Goal: Task Accomplishment & Management: Use online tool/utility

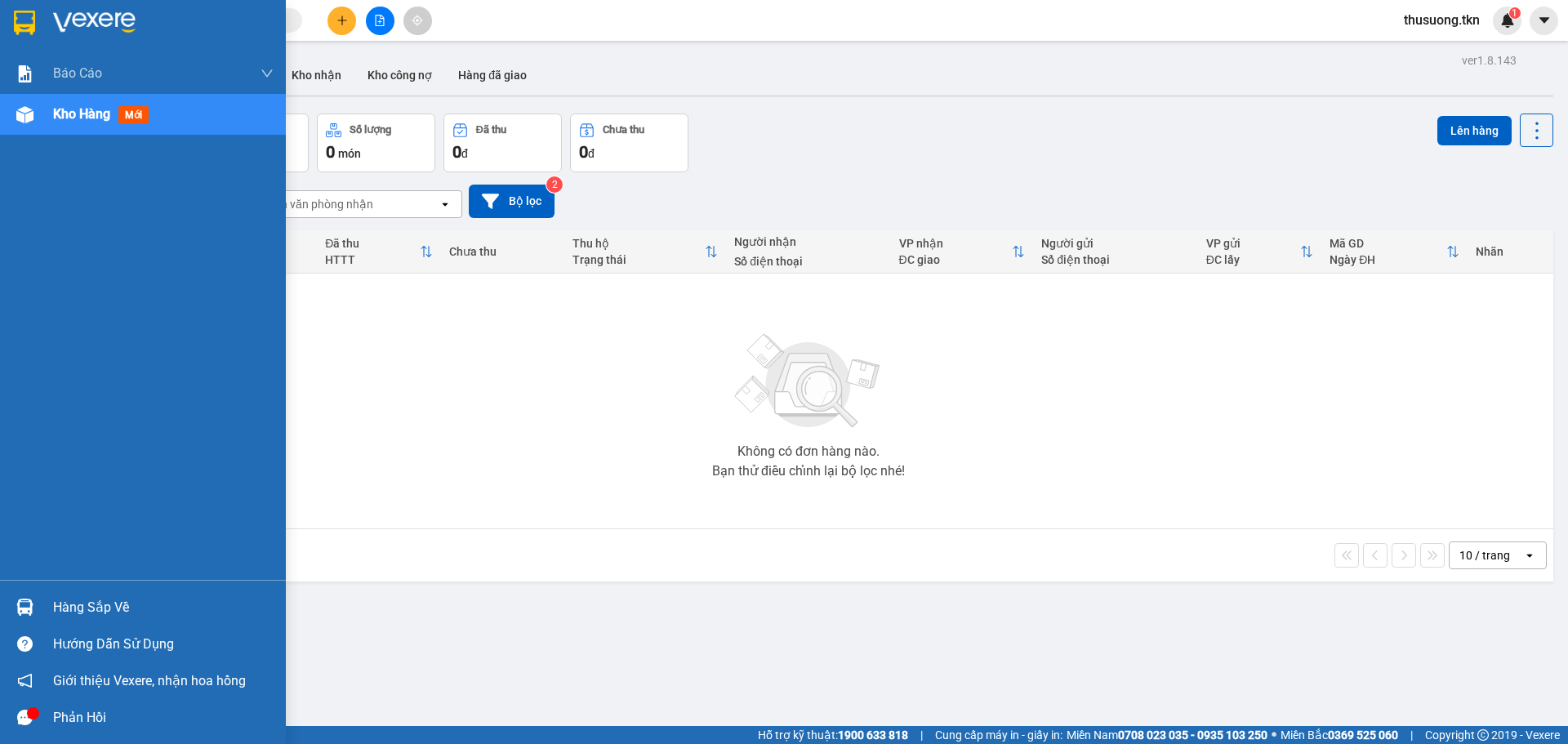
click at [112, 592] on div "Hàng sắp về" at bounding box center [142, 606] width 286 height 37
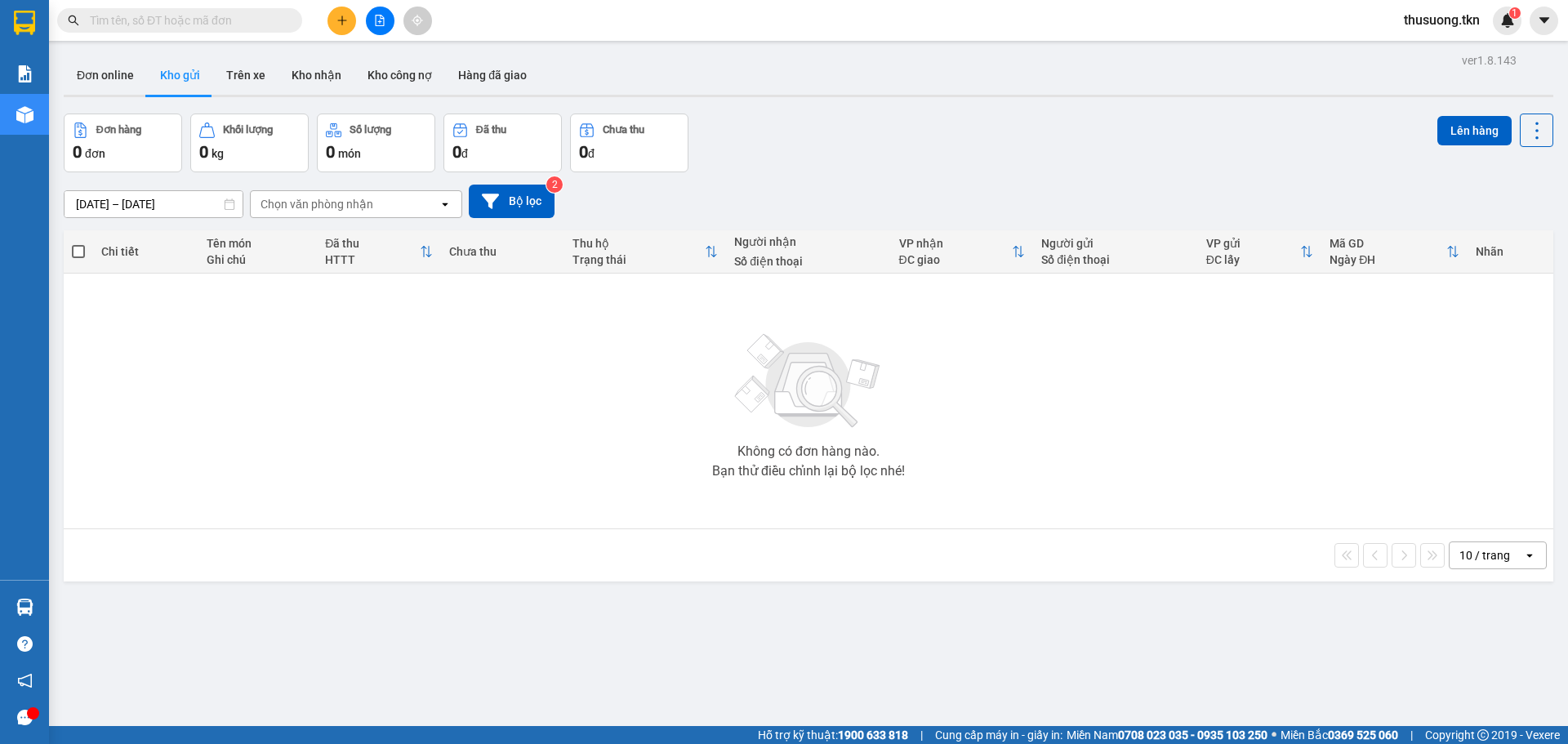
click at [916, 644] on section "Kết quả tìm kiếm ( 0 ) Bộ lọc No Data thusuong.tkn 1 Báo cáo Mẫu 1: Báo cáo dòn…" at bounding box center [784, 372] width 1568 height 744
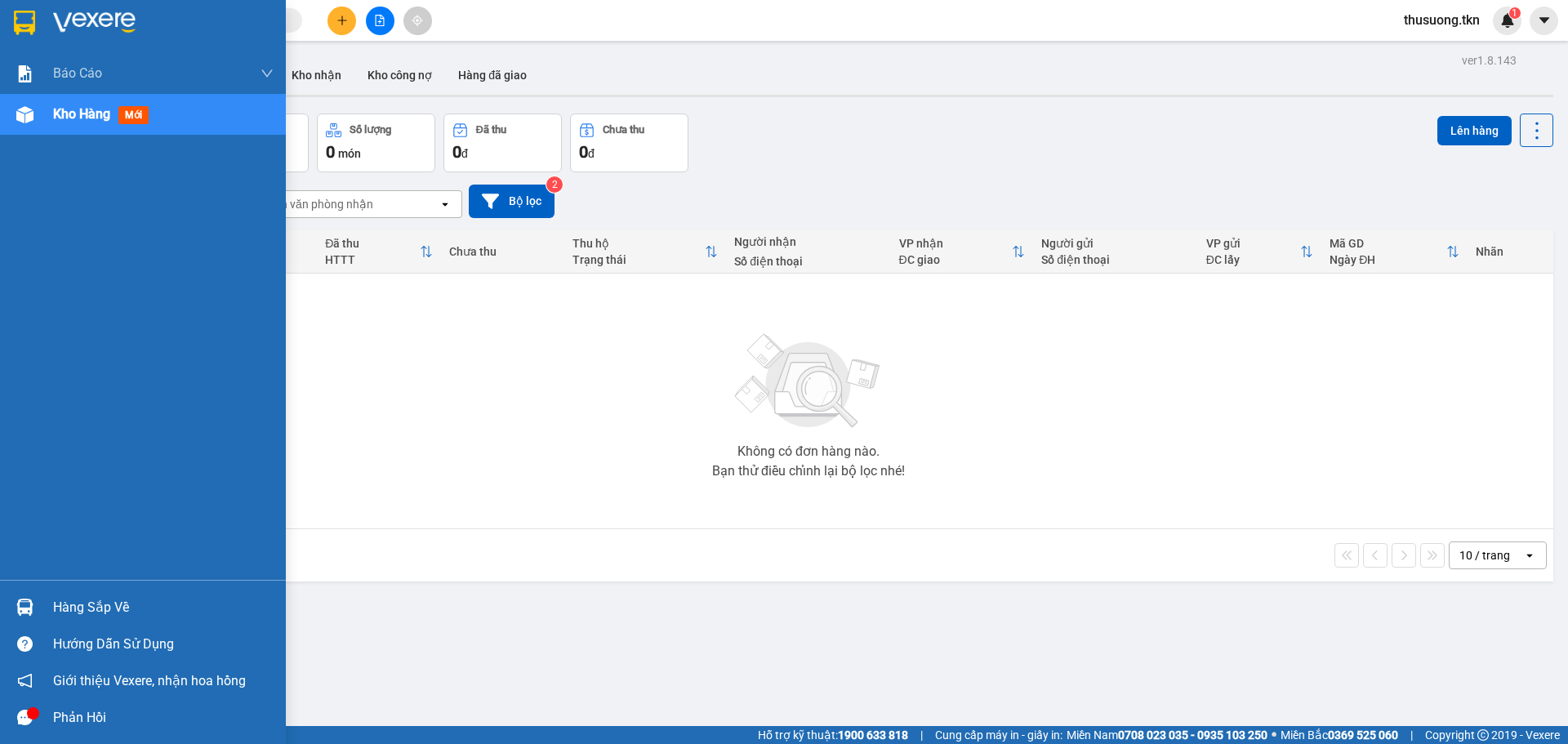
click at [22, 712] on icon "message" at bounding box center [24, 717] width 15 height 15
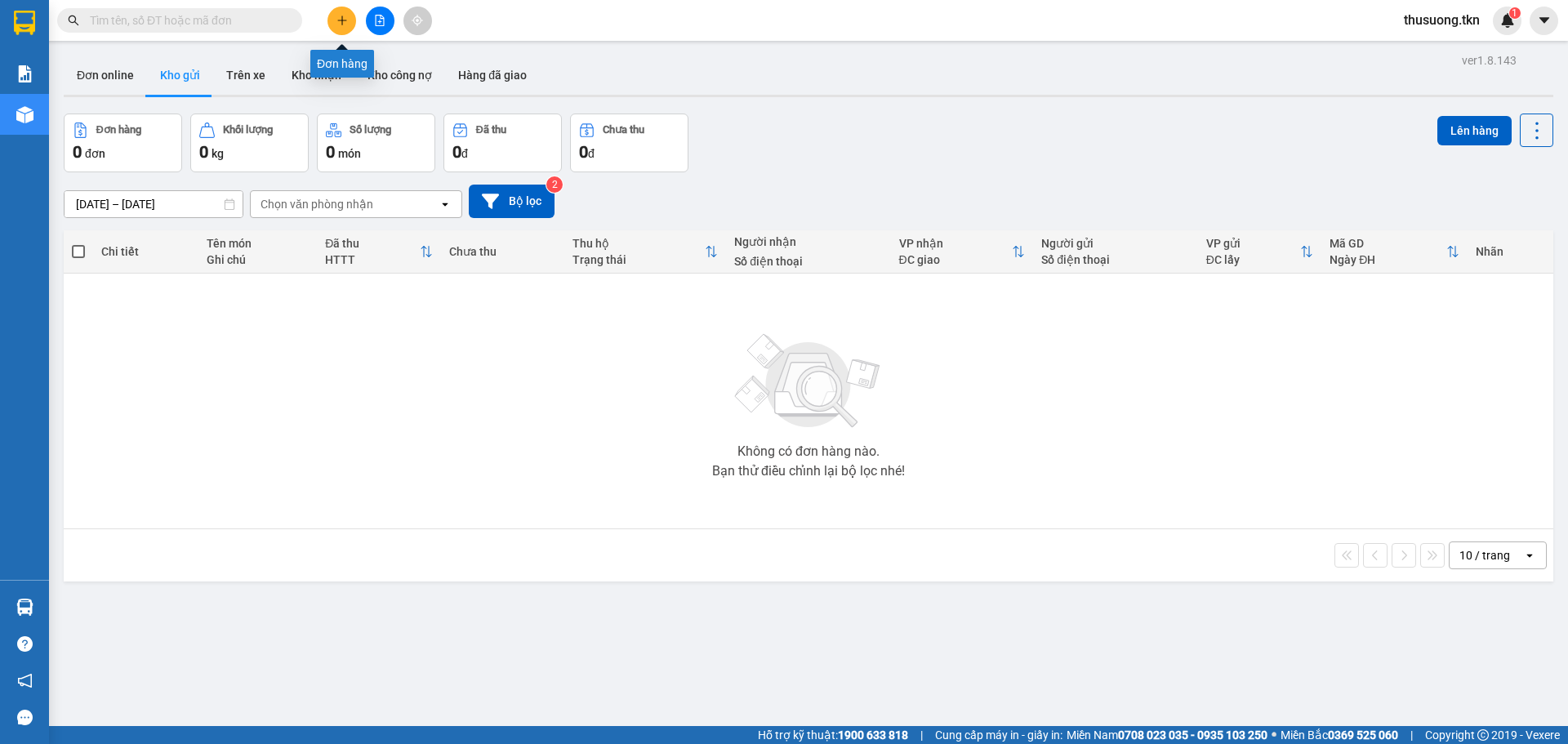
click at [342, 20] on icon "plus" at bounding box center [342, 20] width 12 height 12
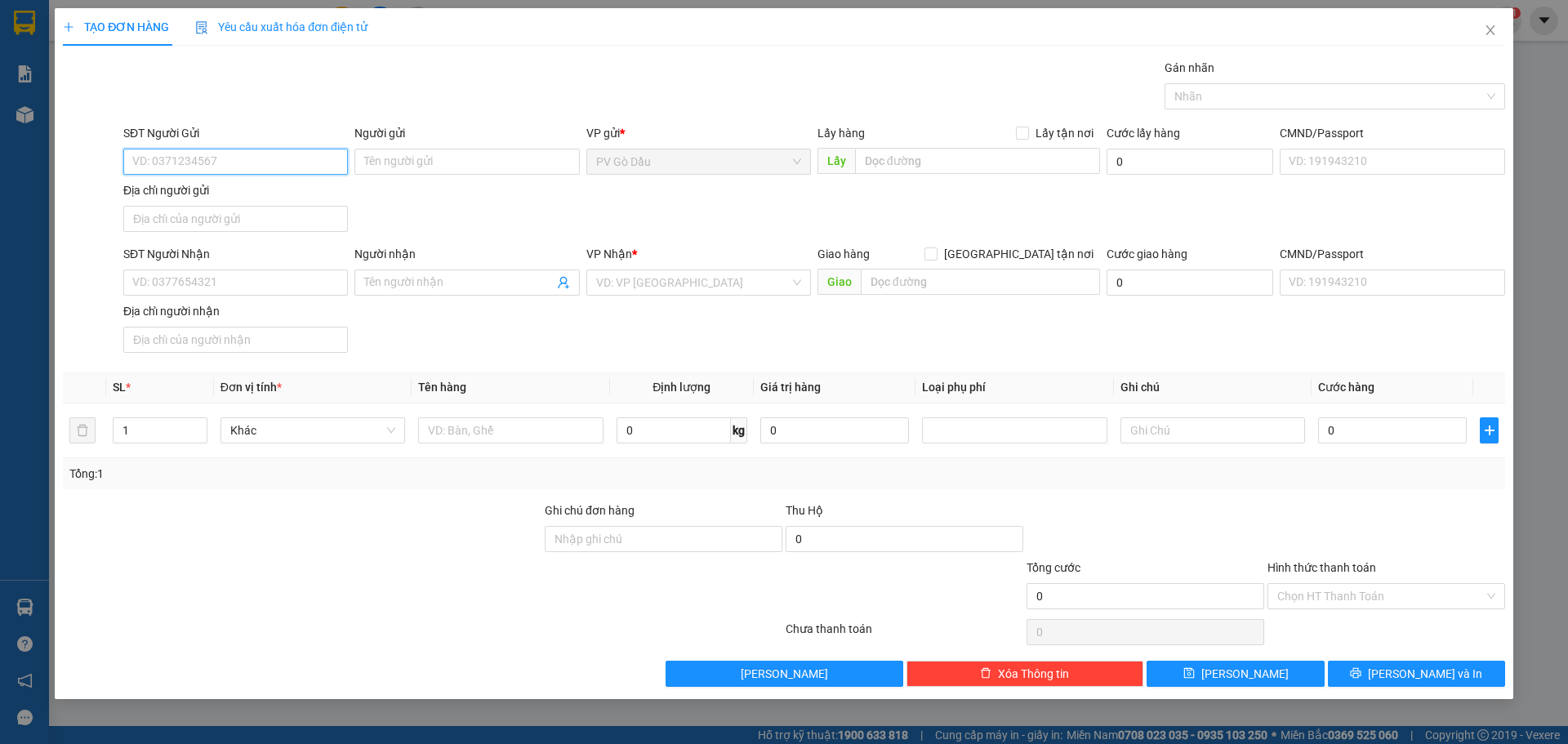
click at [232, 161] on input "SĐT Người Gửi" at bounding box center [235, 161] width 224 height 26
click at [230, 161] on input "SĐT Người Gửi" at bounding box center [235, 161] width 224 height 26
type input "0968723288"
click at [432, 159] on input "Người gửi" at bounding box center [466, 161] width 224 height 26
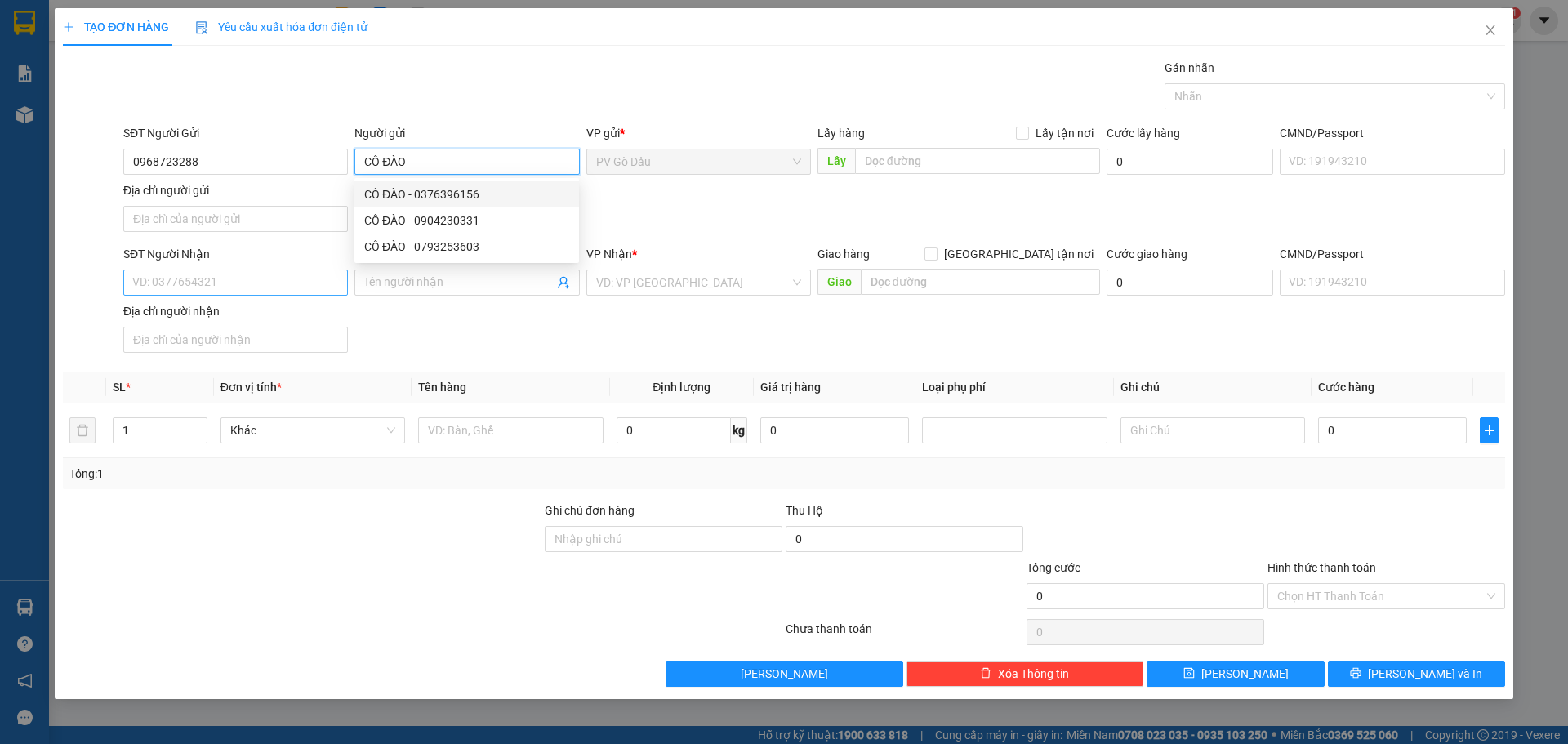
type input "CÔ ĐÀO"
click at [252, 284] on input "SĐT Người Nhận" at bounding box center [235, 282] width 224 height 26
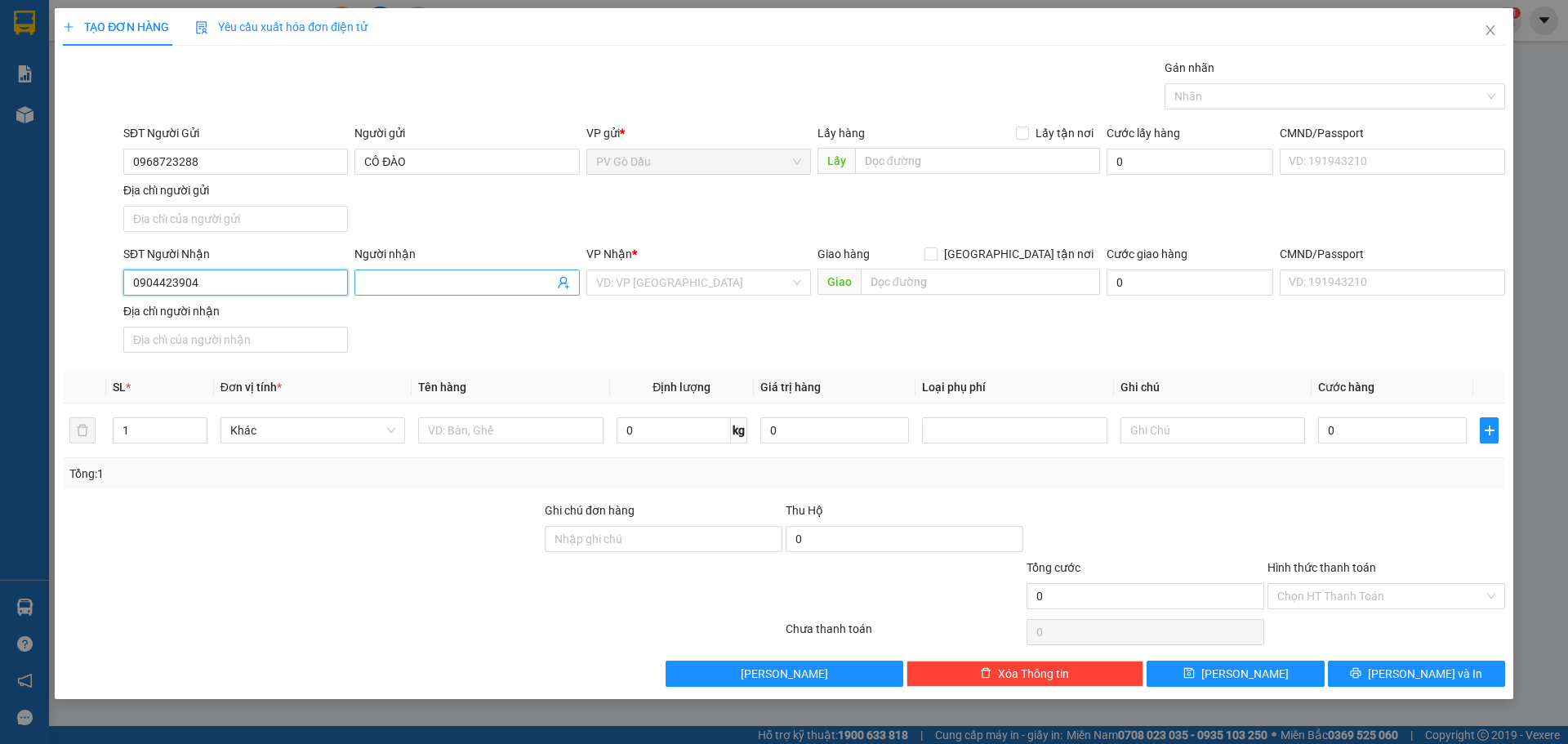
type input "0904423904"
click at [406, 287] on input "Người nhận" at bounding box center [458, 283] width 188 height 18
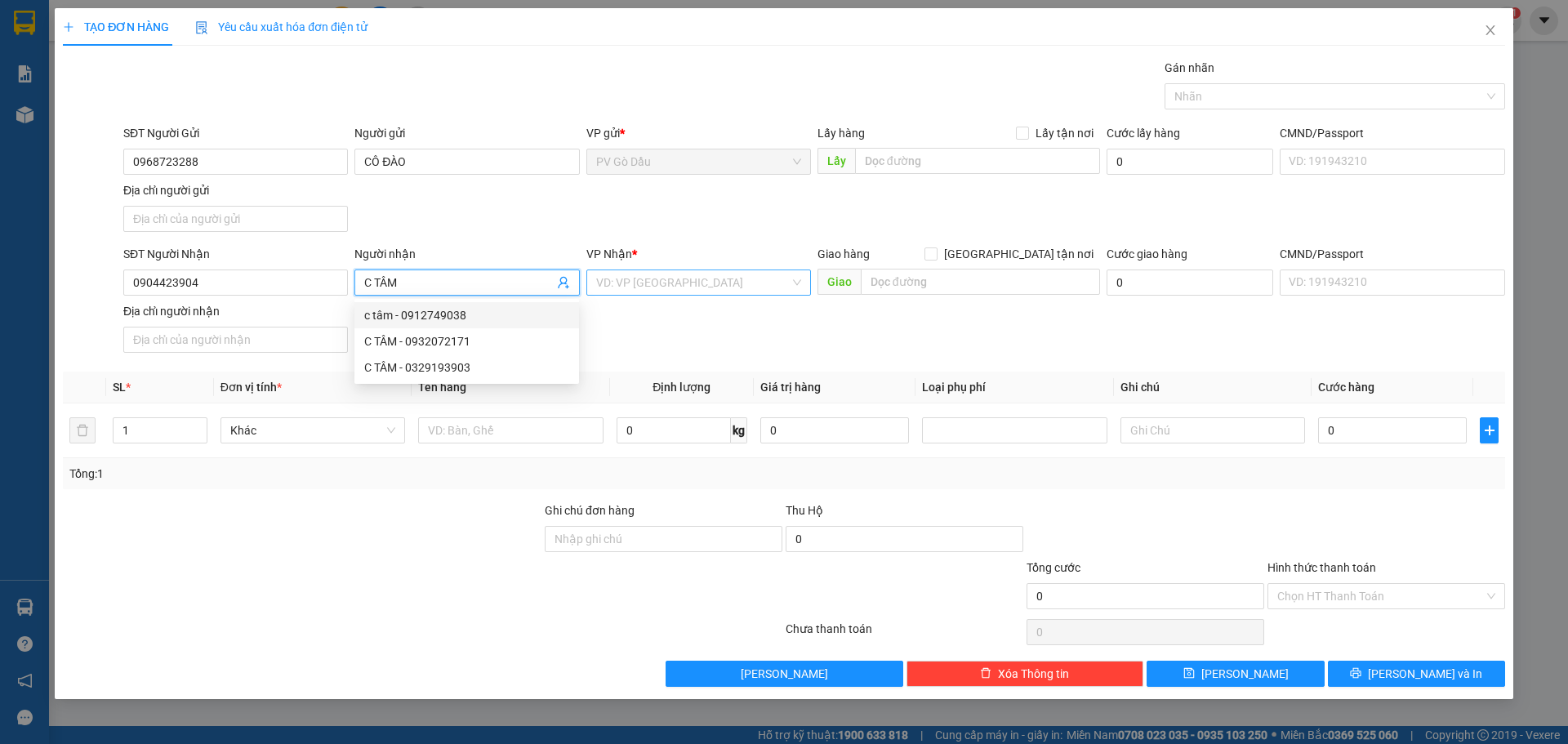
type input "C TÂM"
click at [665, 287] on input "search" at bounding box center [693, 282] width 194 height 24
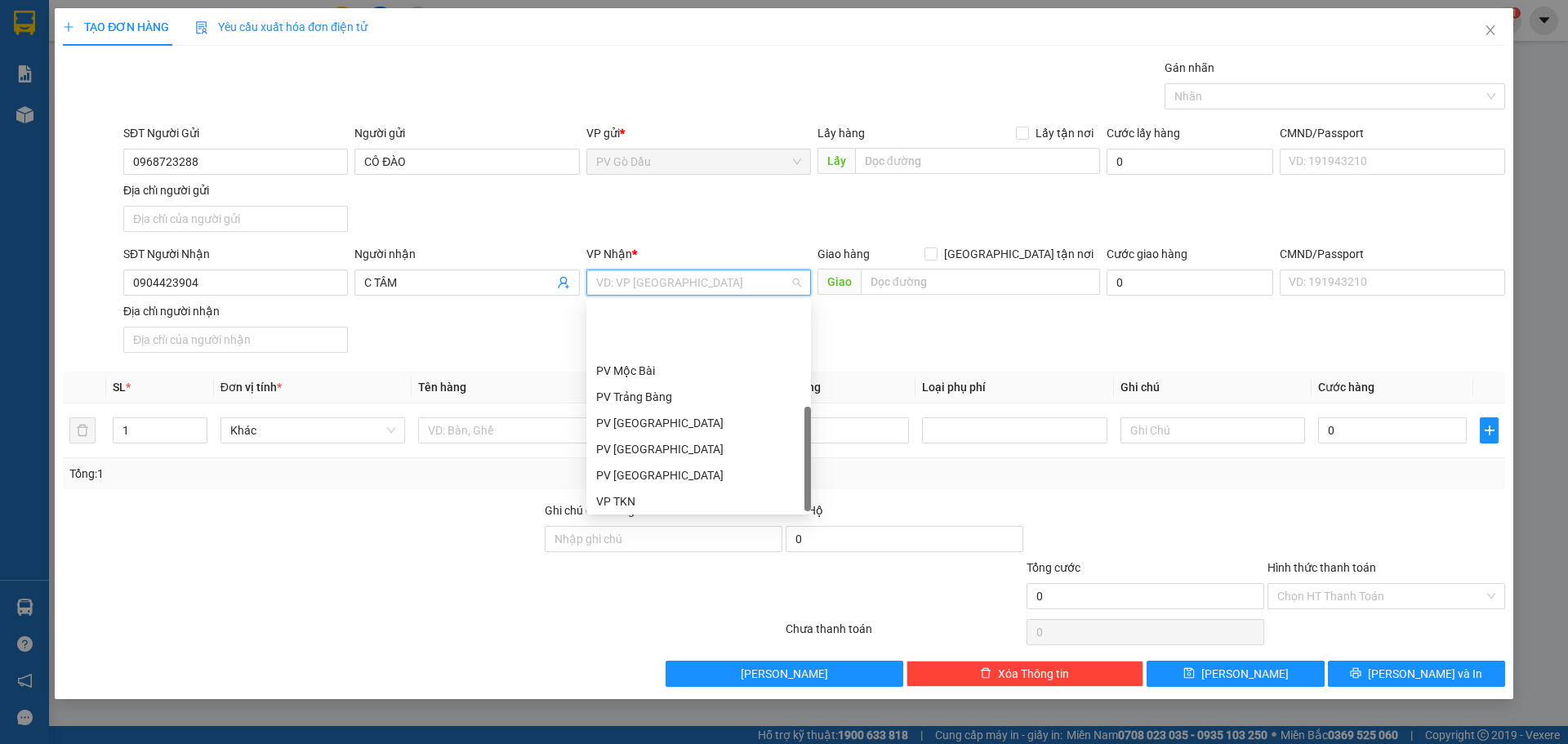
scroll to position [104, 0]
click at [625, 498] on div "PV Q10" at bounding box center [698, 498] width 205 height 18
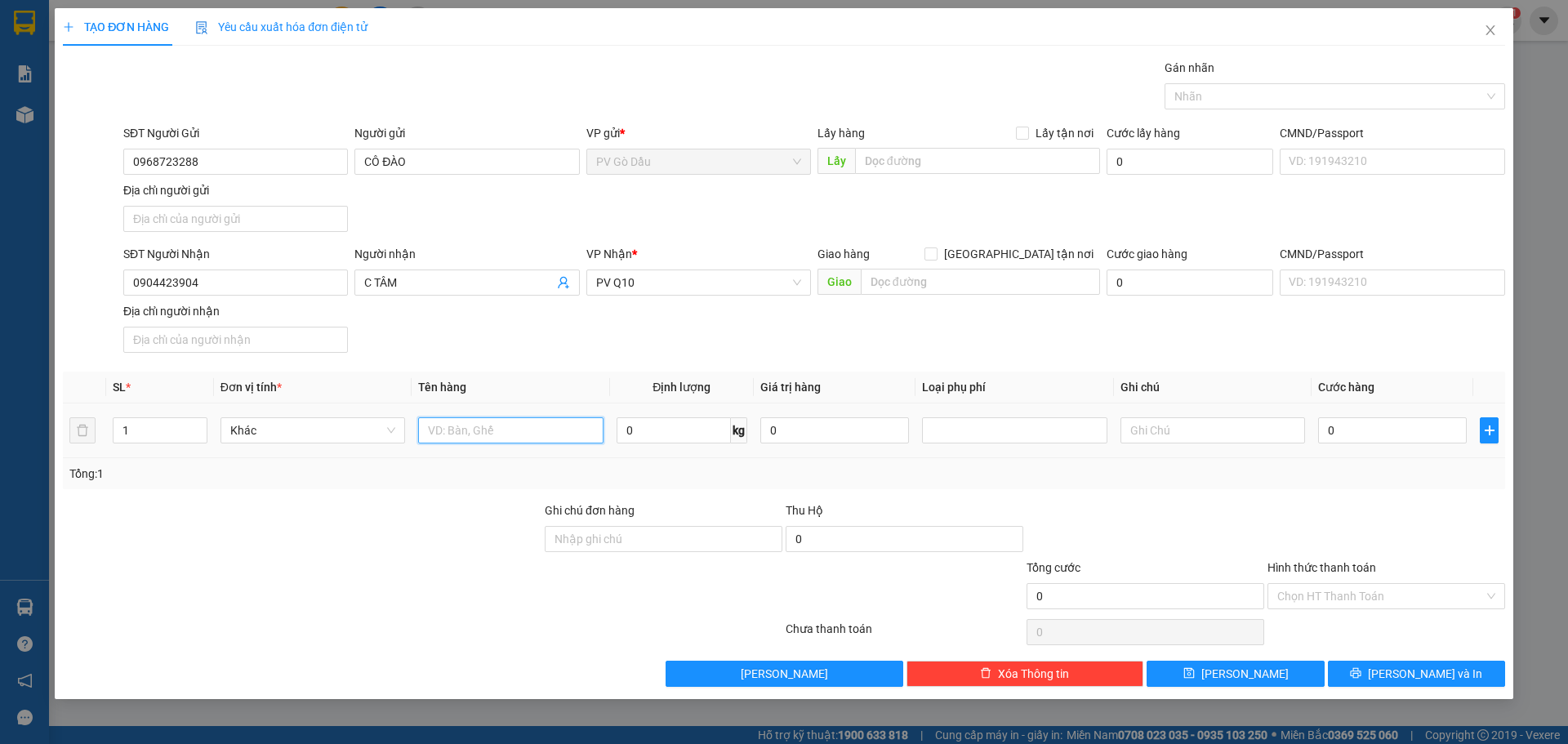
click at [450, 432] on input "text" at bounding box center [510, 430] width 185 height 26
type input "THÙNG ĐỒ QUẦN ÁO"
click at [807, 429] on input "0" at bounding box center [834, 430] width 149 height 26
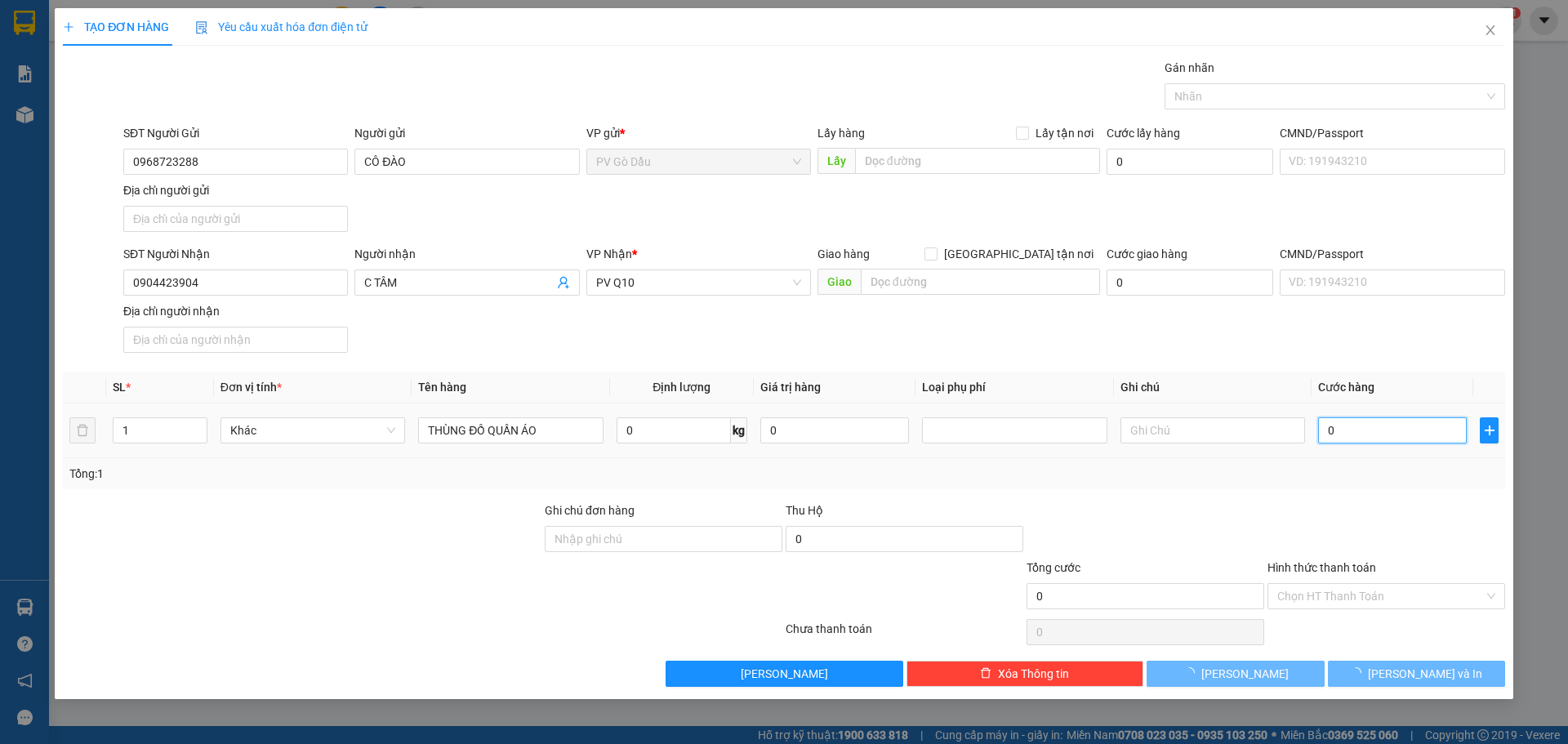
click at [1400, 430] on input "0" at bounding box center [1392, 430] width 149 height 26
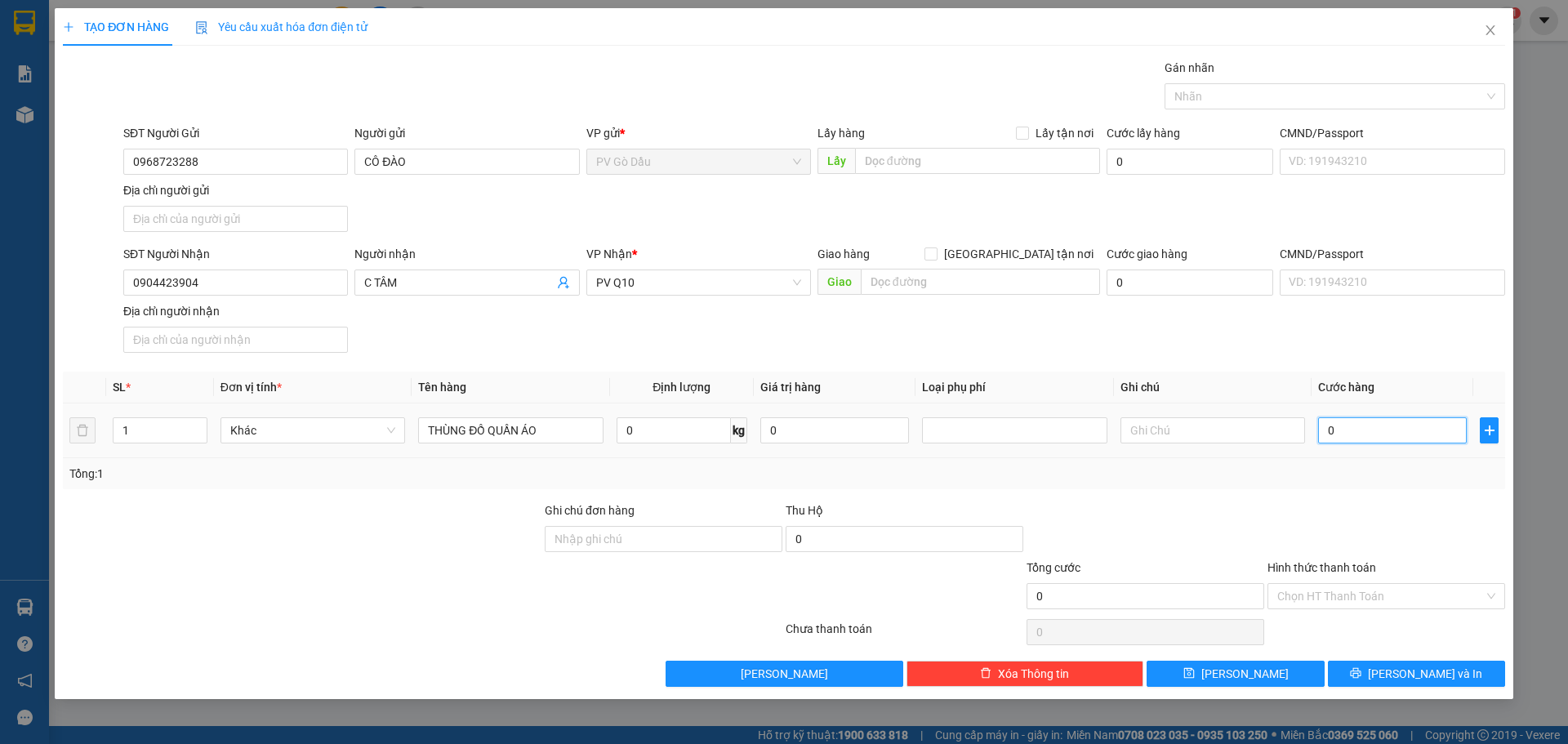
type input "3"
type input "30"
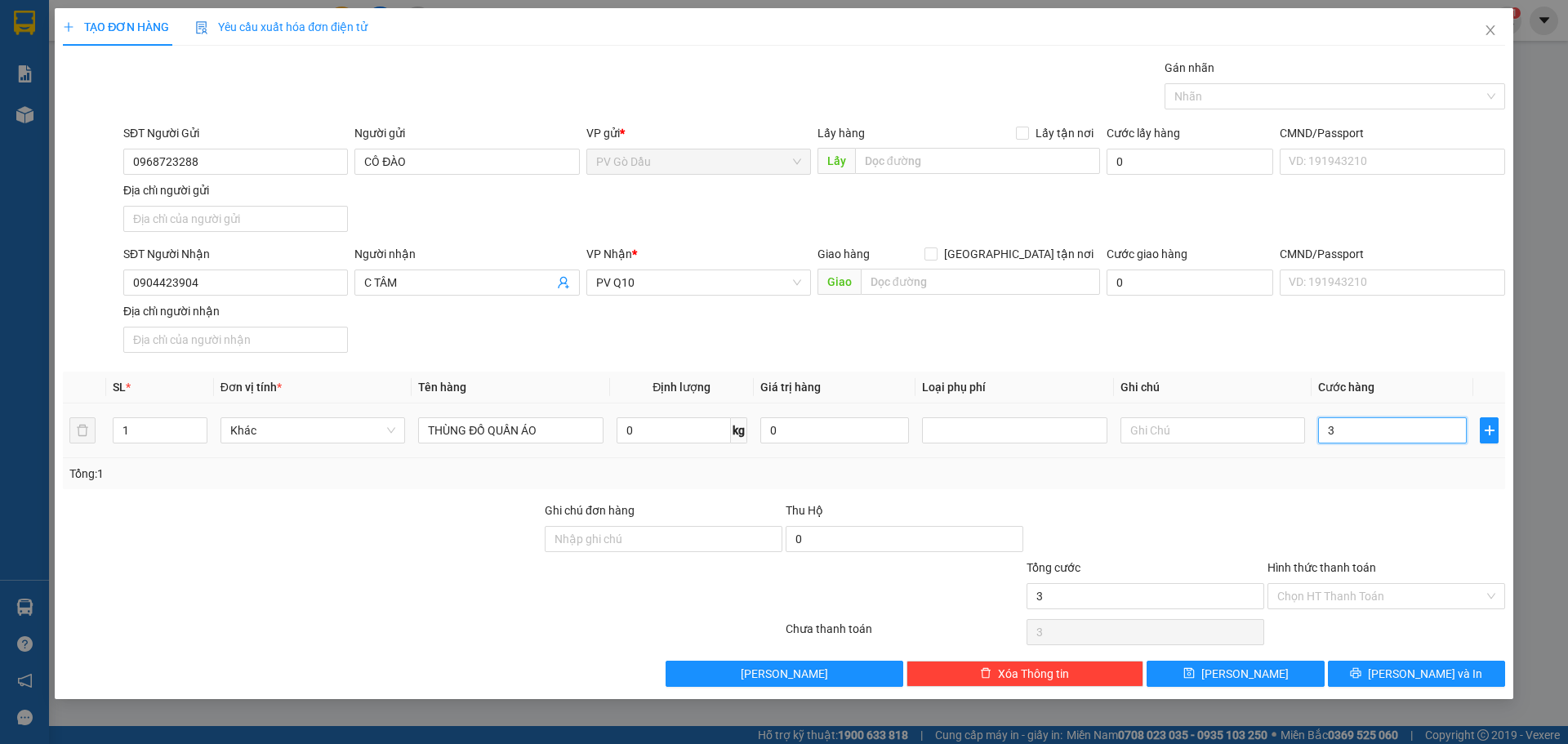
type input "30"
type input "300"
type input "3.000"
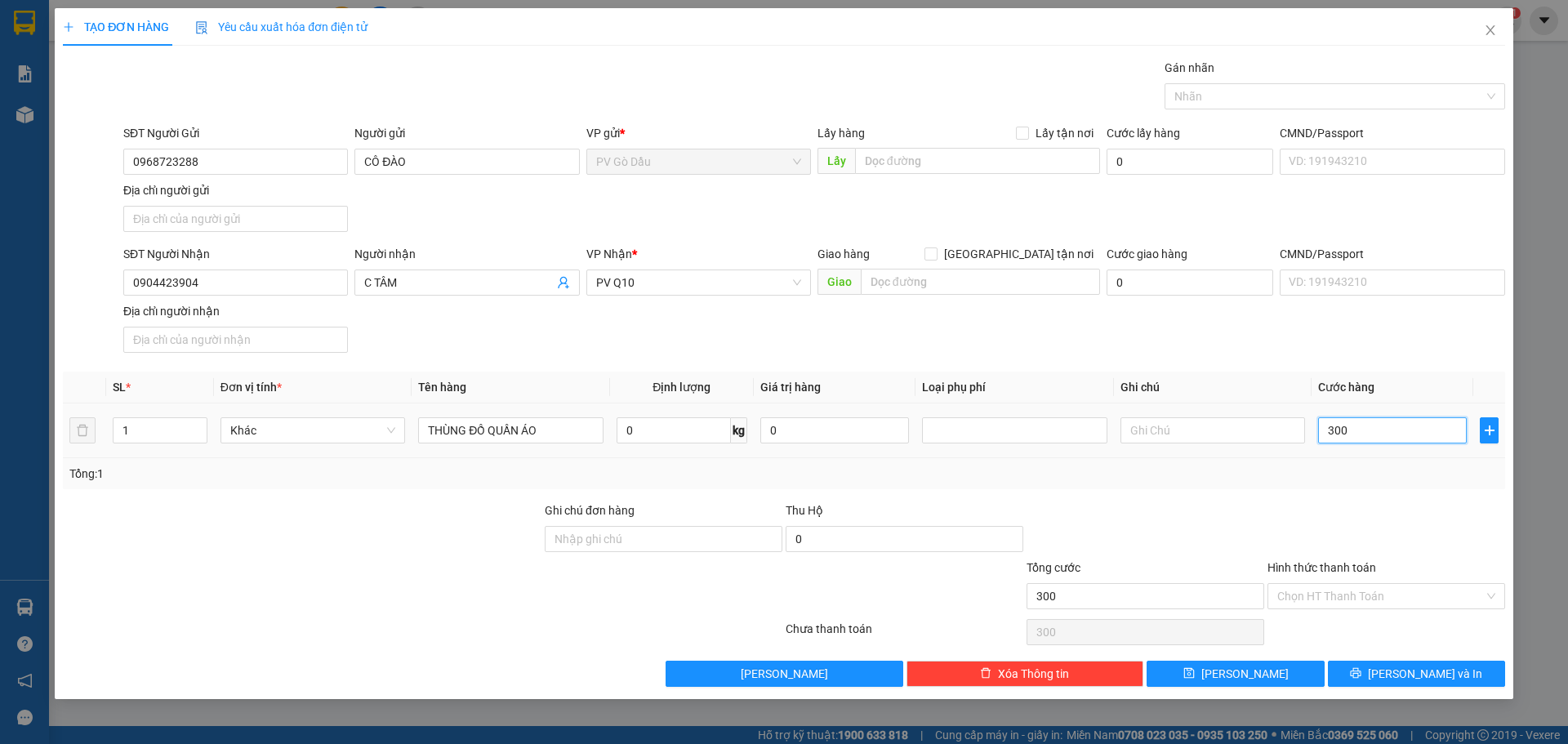
type input "3.000"
type input "30.000"
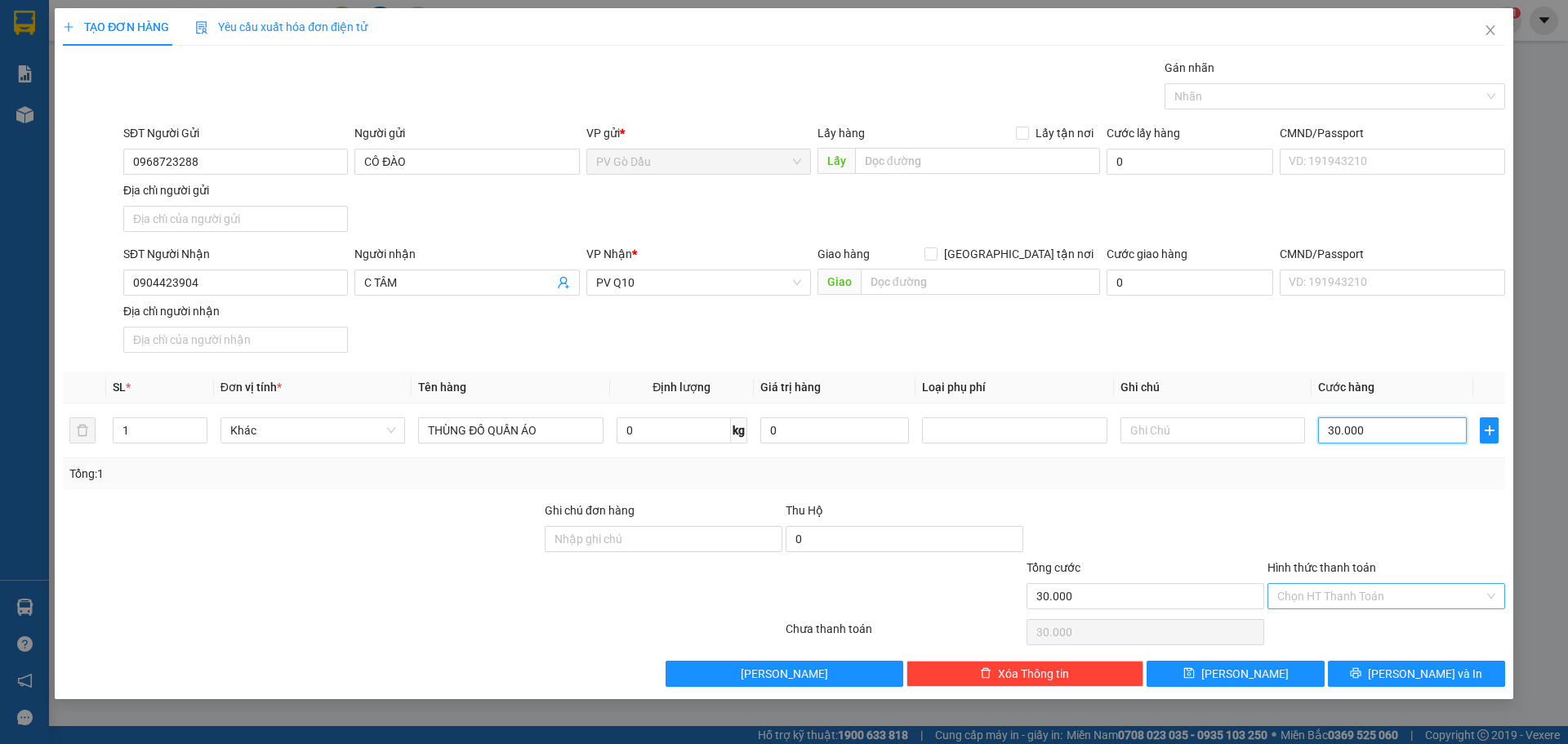
type input "30.000"
click at [1352, 598] on input "Hình thức thanh toán" at bounding box center [1380, 595] width 206 height 24
click at [1334, 632] on div "Tại văn phòng" at bounding box center [1386, 629] width 218 height 18
type input "0"
click at [1362, 668] on icon "printer" at bounding box center [1356, 673] width 11 height 11
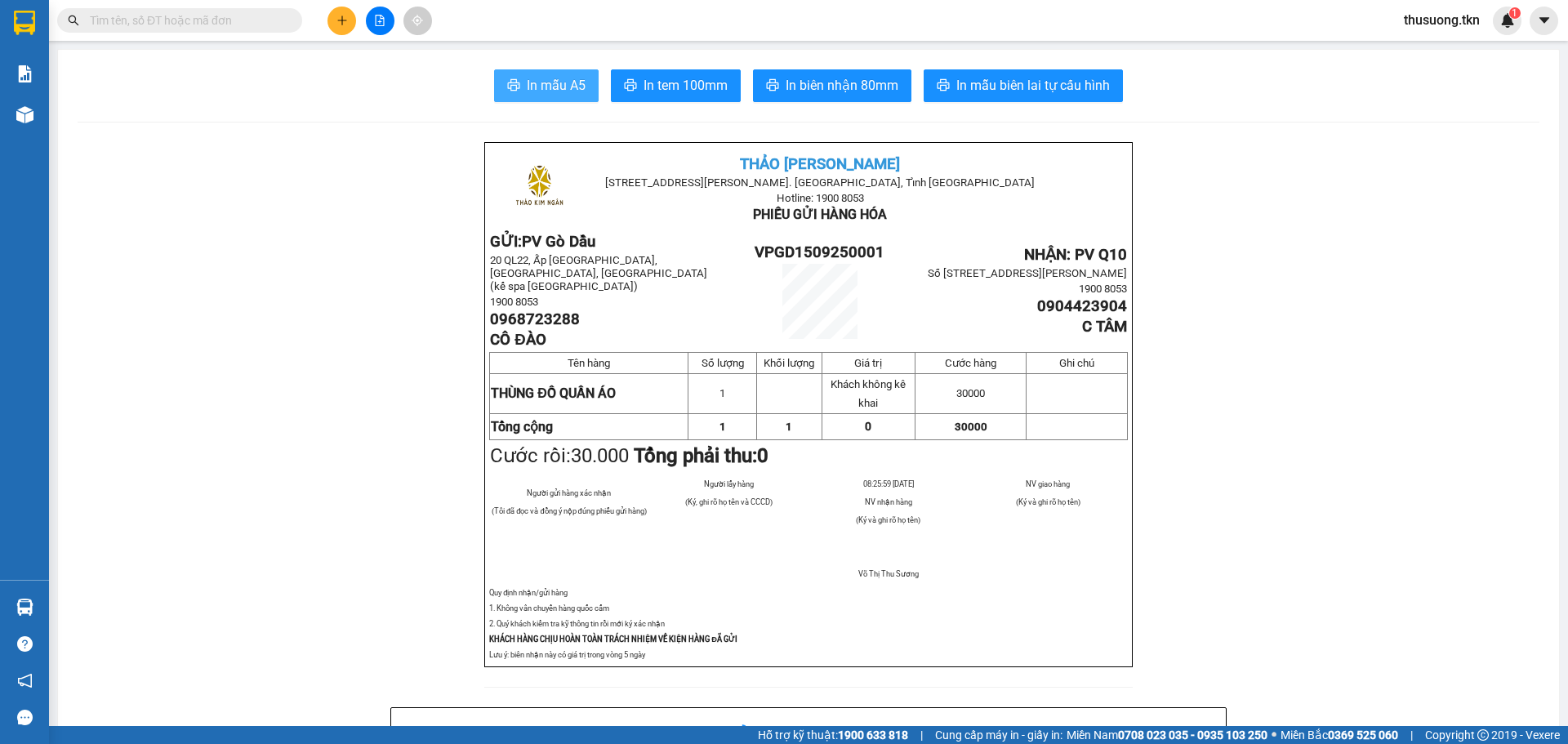
click at [527, 84] on span "In mẫu A5" at bounding box center [556, 85] width 59 height 21
click at [350, 22] on button at bounding box center [342, 21] width 29 height 29
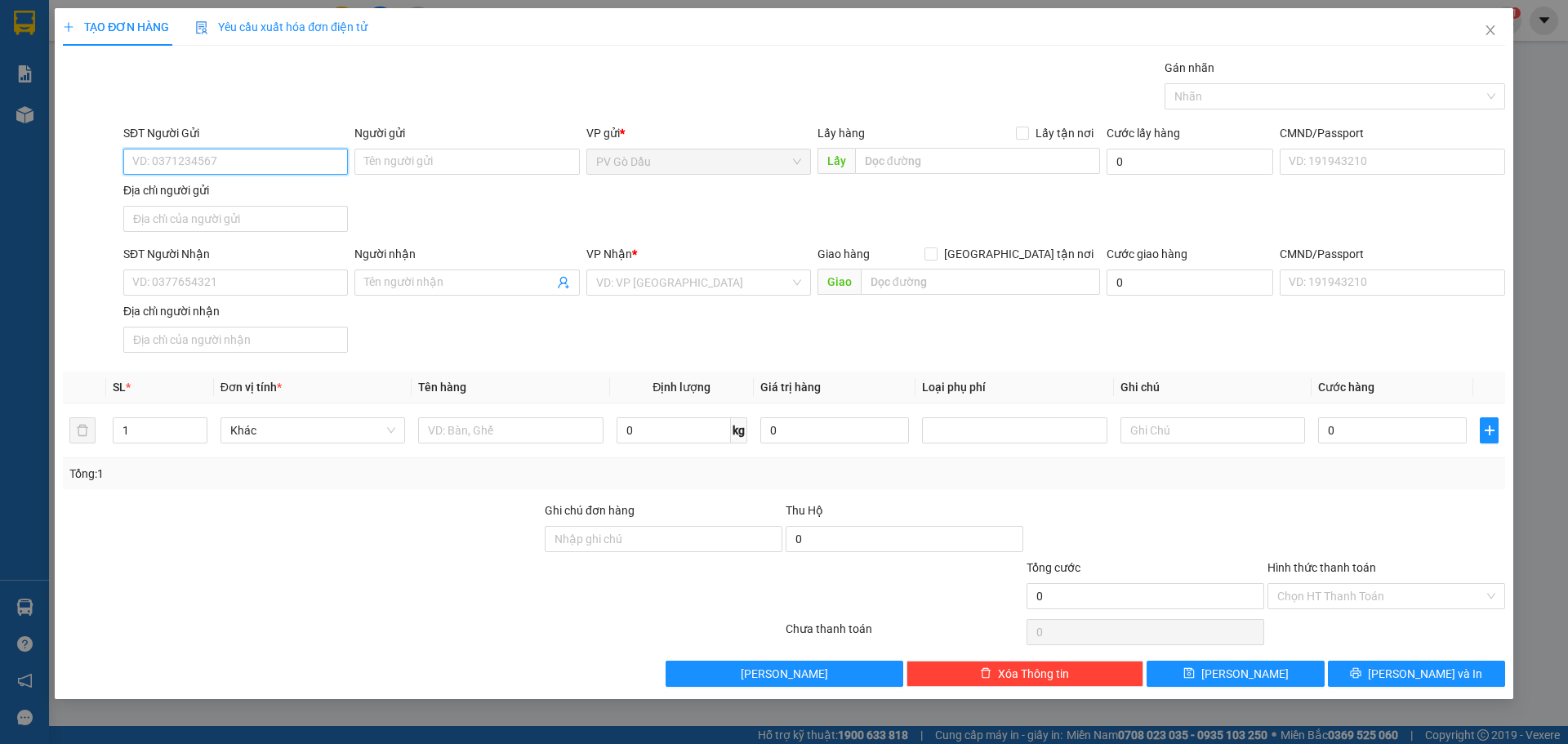
click at [266, 167] on input "SĐT Người Gửi" at bounding box center [235, 161] width 224 height 26
click at [1496, 31] on icon "close" at bounding box center [1491, 30] width 14 height 14
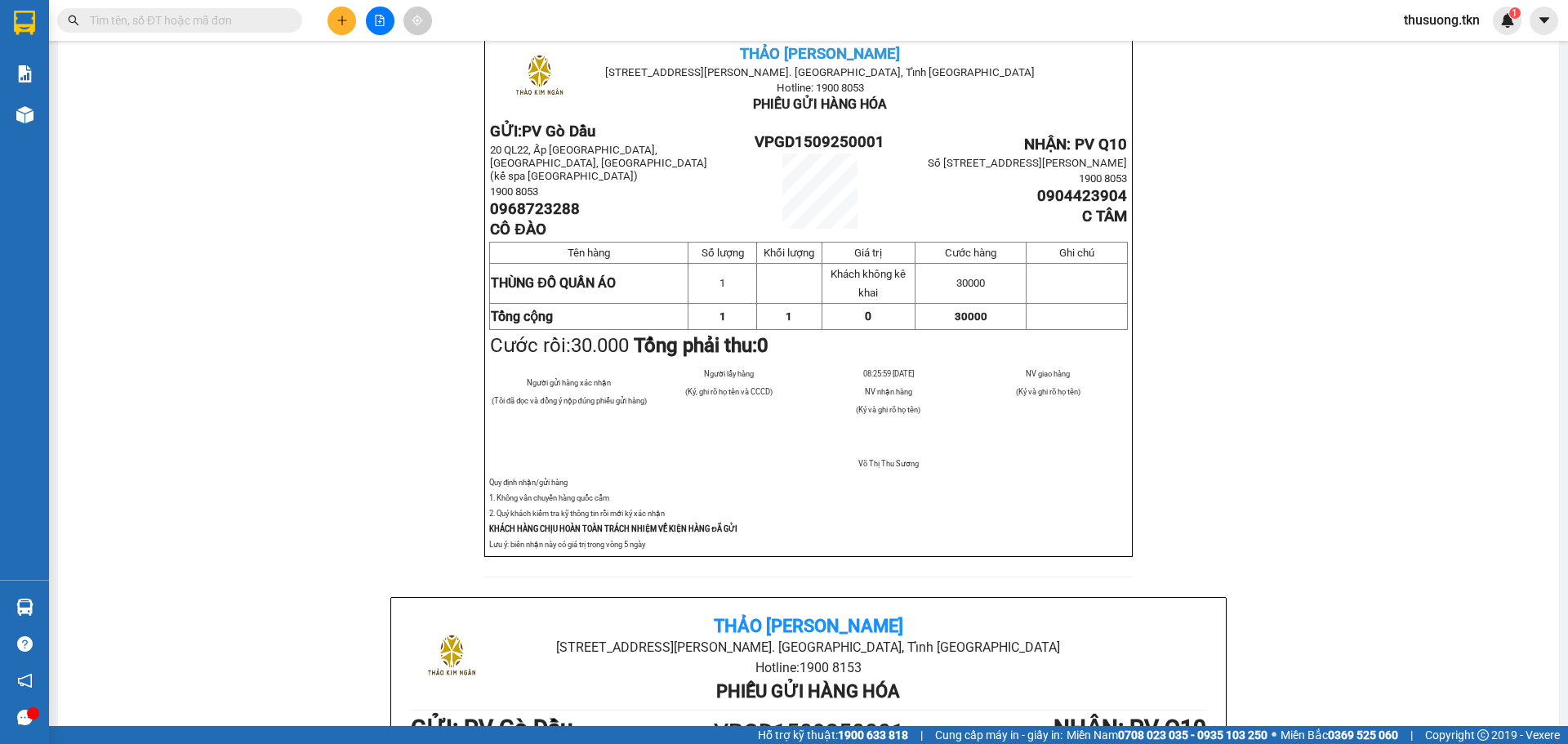
scroll to position [82, 0]
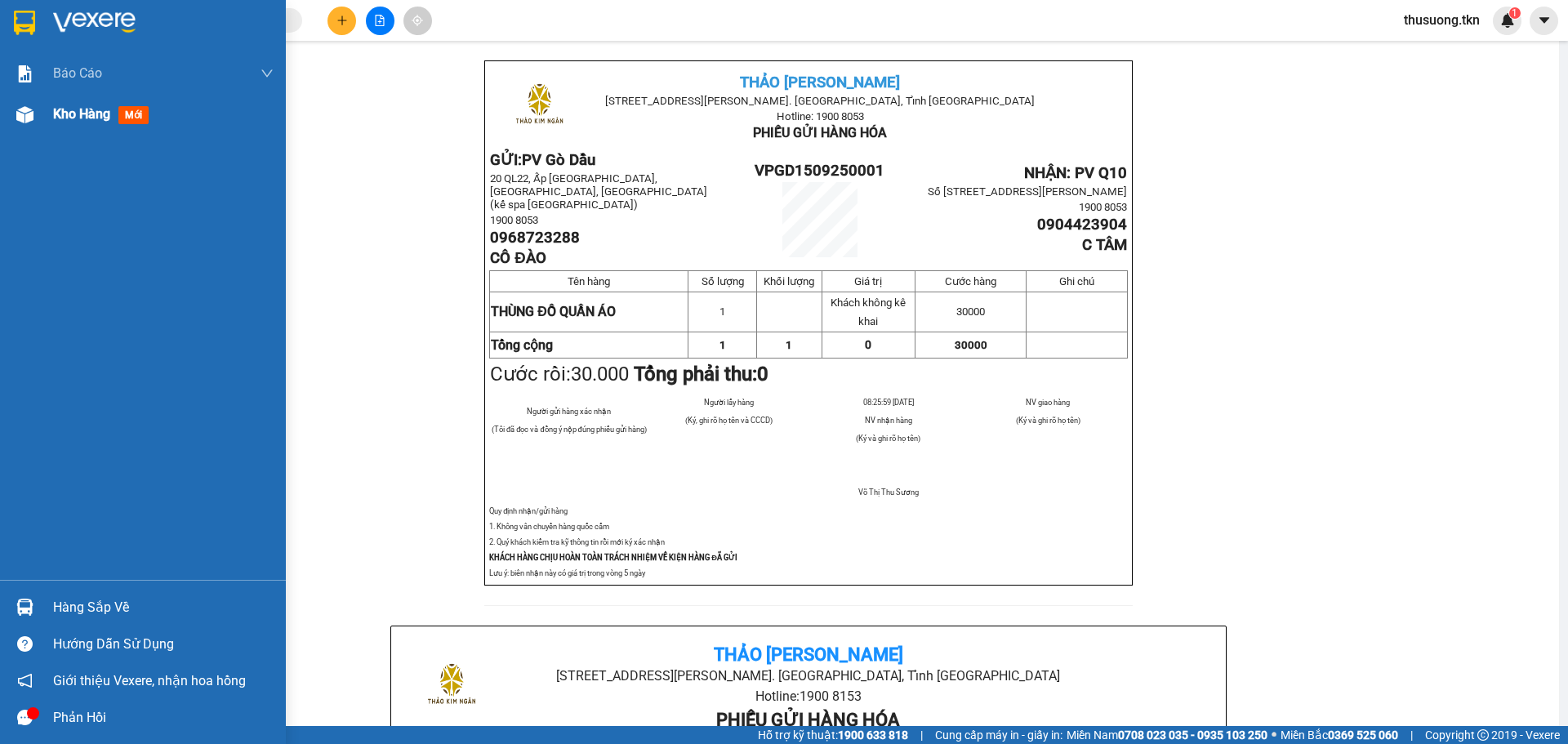
click at [92, 113] on span "Kho hàng" at bounding box center [81, 113] width 57 height 15
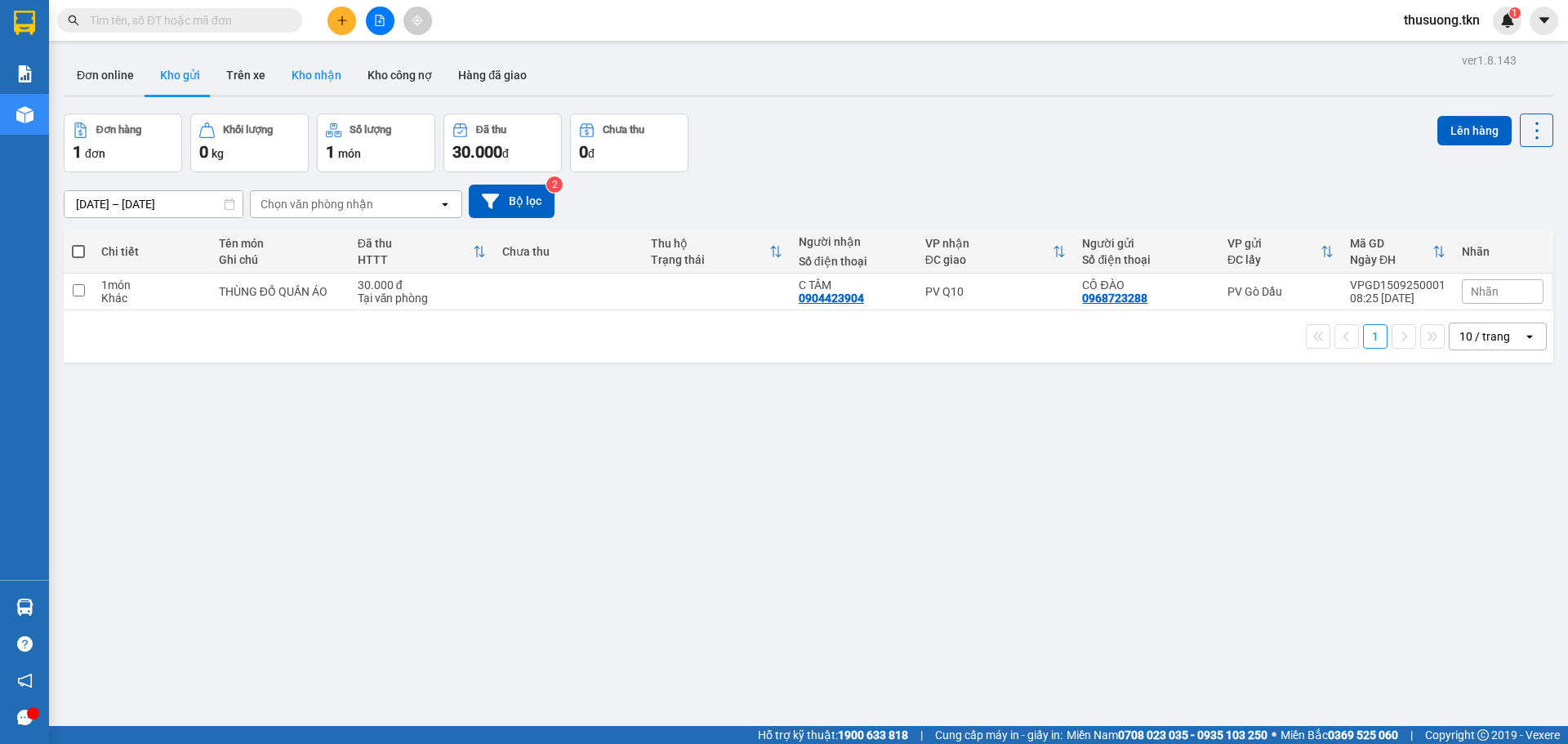
click at [308, 74] on button "Kho nhận" at bounding box center [316, 76] width 76 height 40
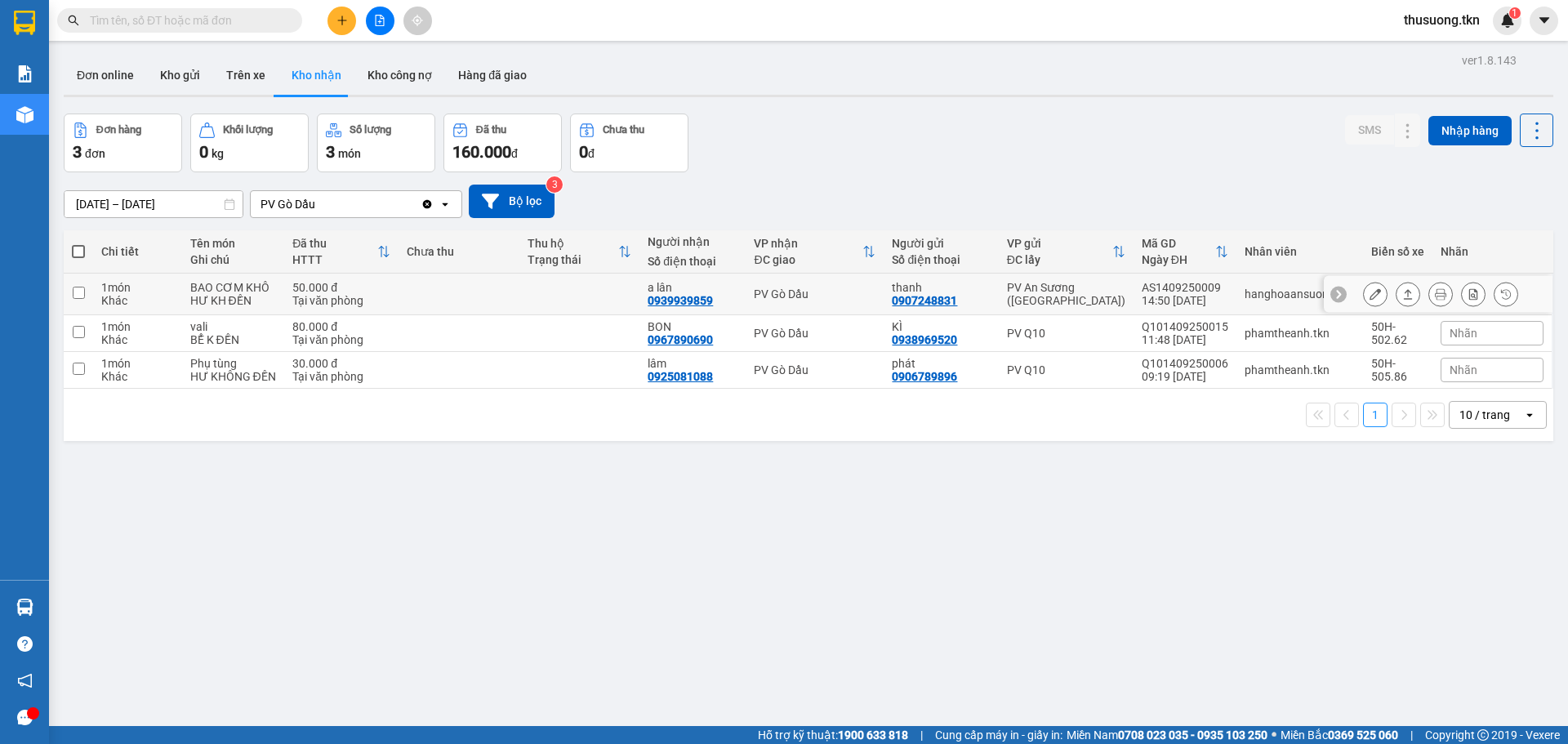
click at [285, 301] on td "BAO CƠM KHÔ HƯ KH ĐỀN" at bounding box center [233, 295] width 103 height 41
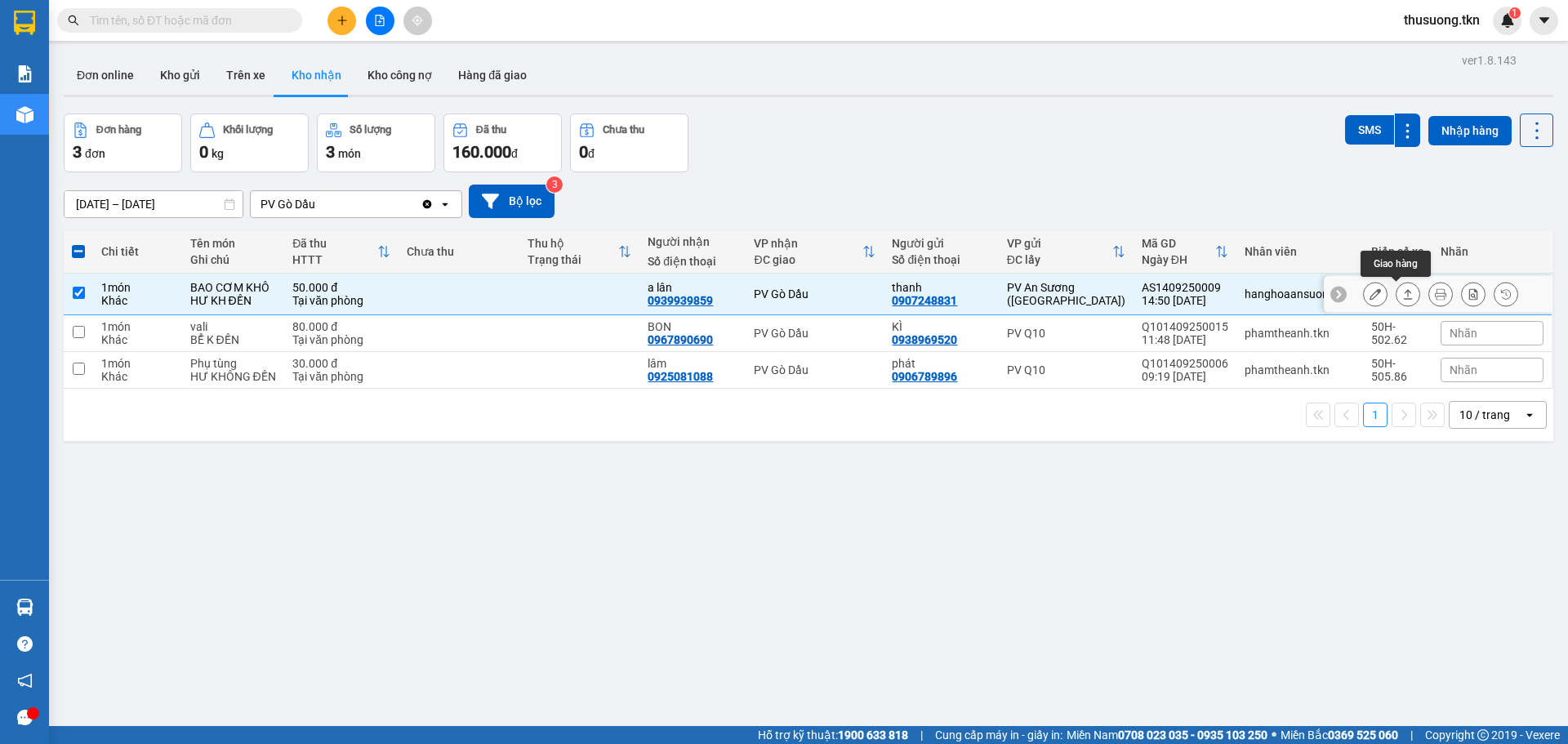
click at [1402, 292] on icon at bounding box center [1408, 294] width 12 height 12
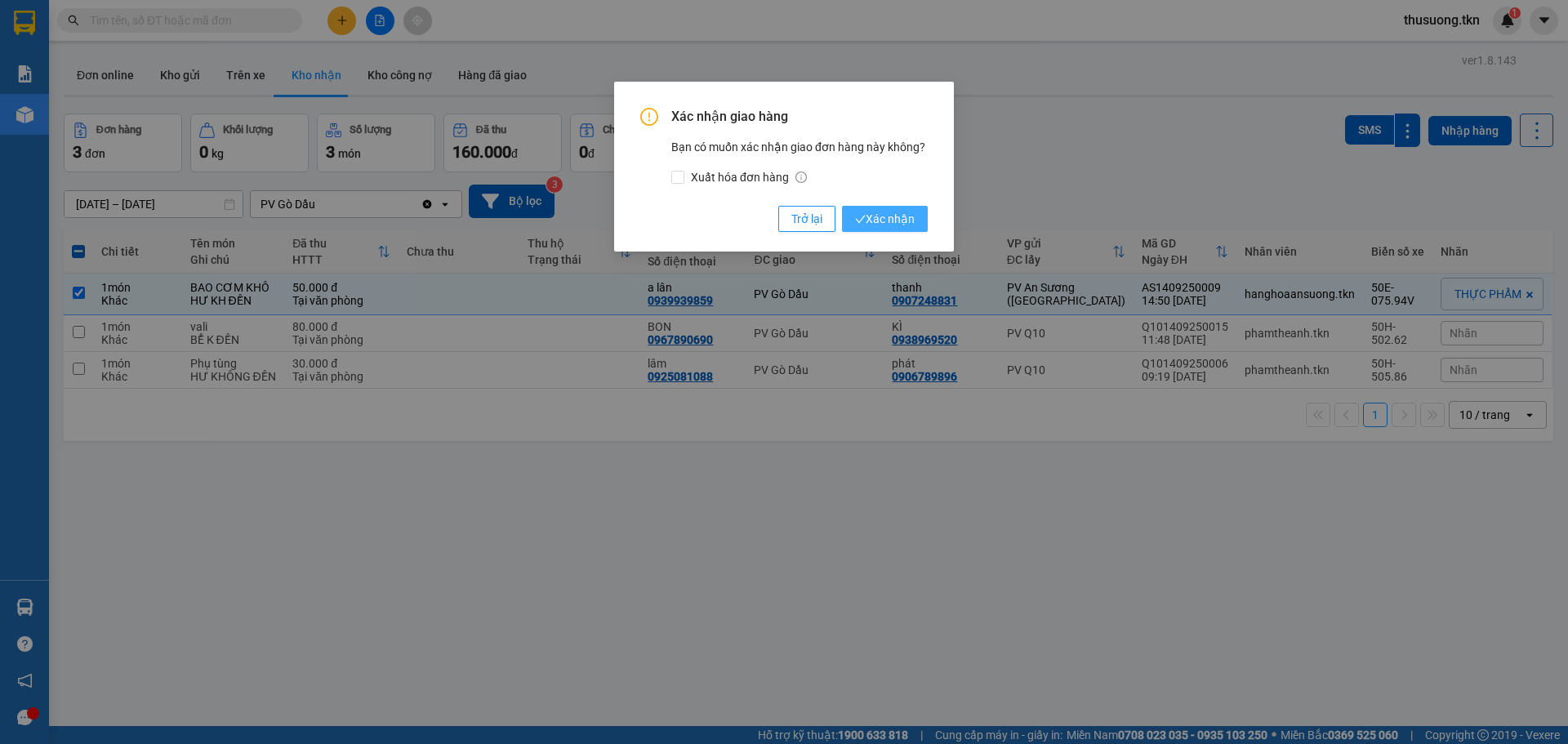
click at [905, 215] on span "Xác nhận" at bounding box center [885, 219] width 59 height 18
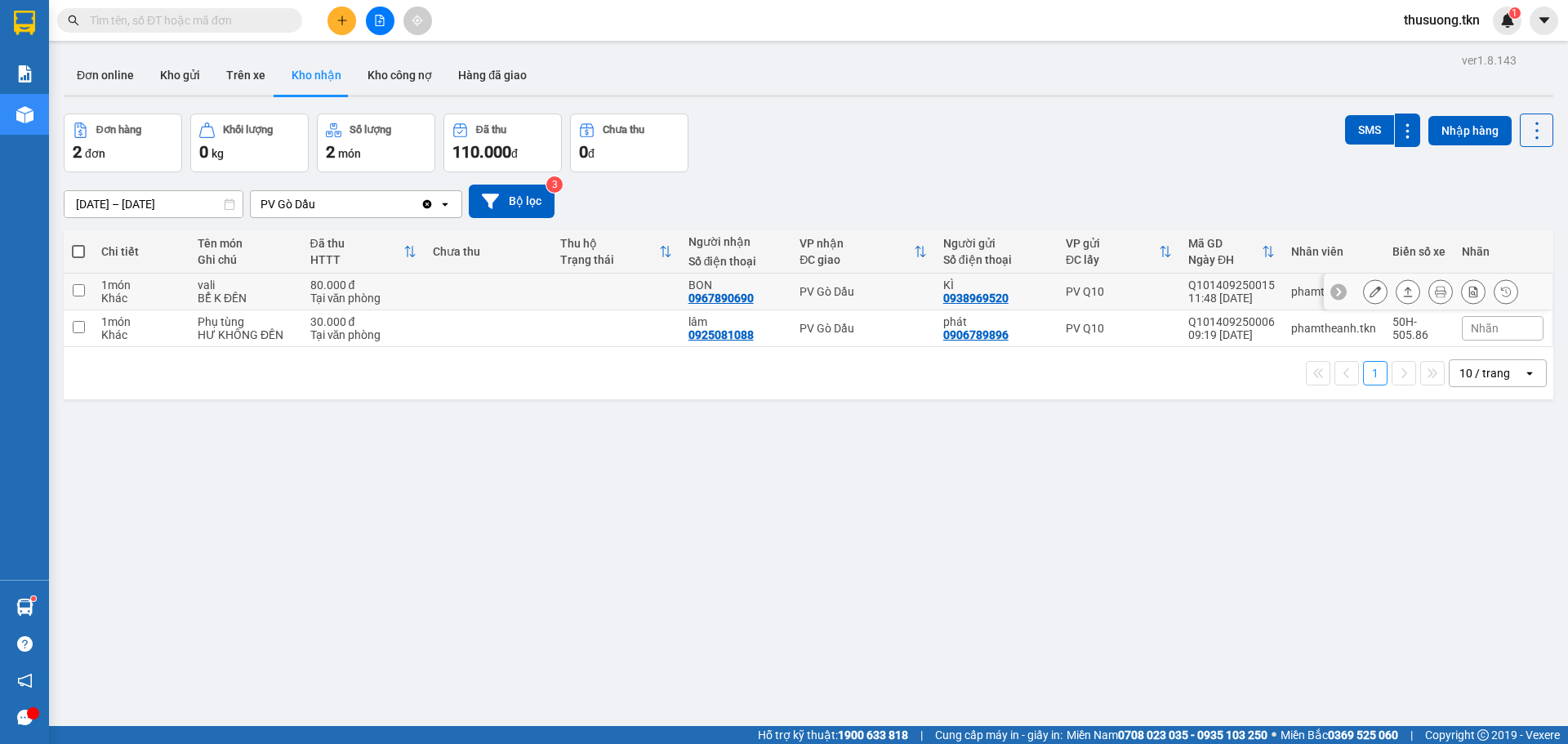
click at [519, 283] on td at bounding box center [488, 292] width 127 height 37
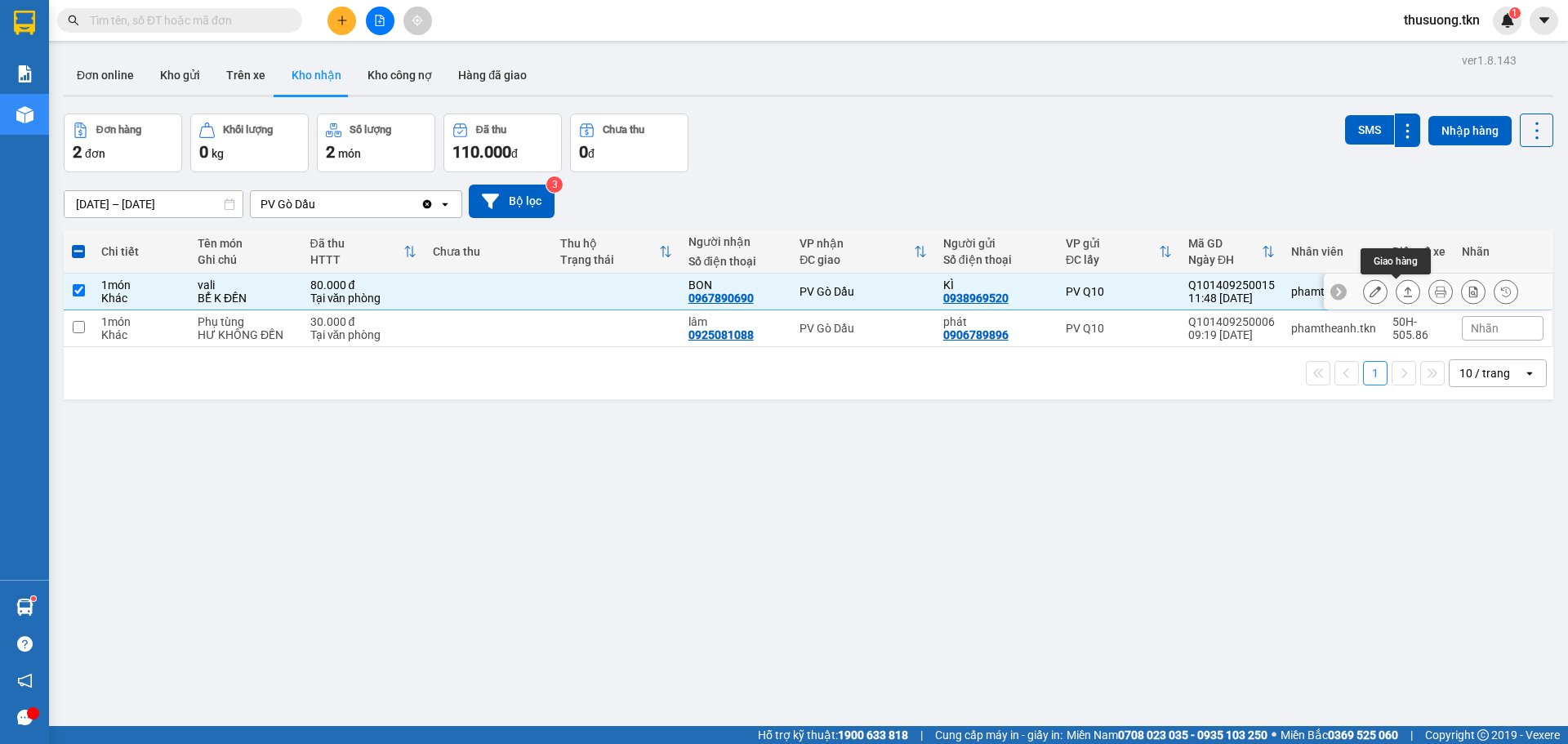
click at [1402, 295] on icon at bounding box center [1408, 291] width 12 height 12
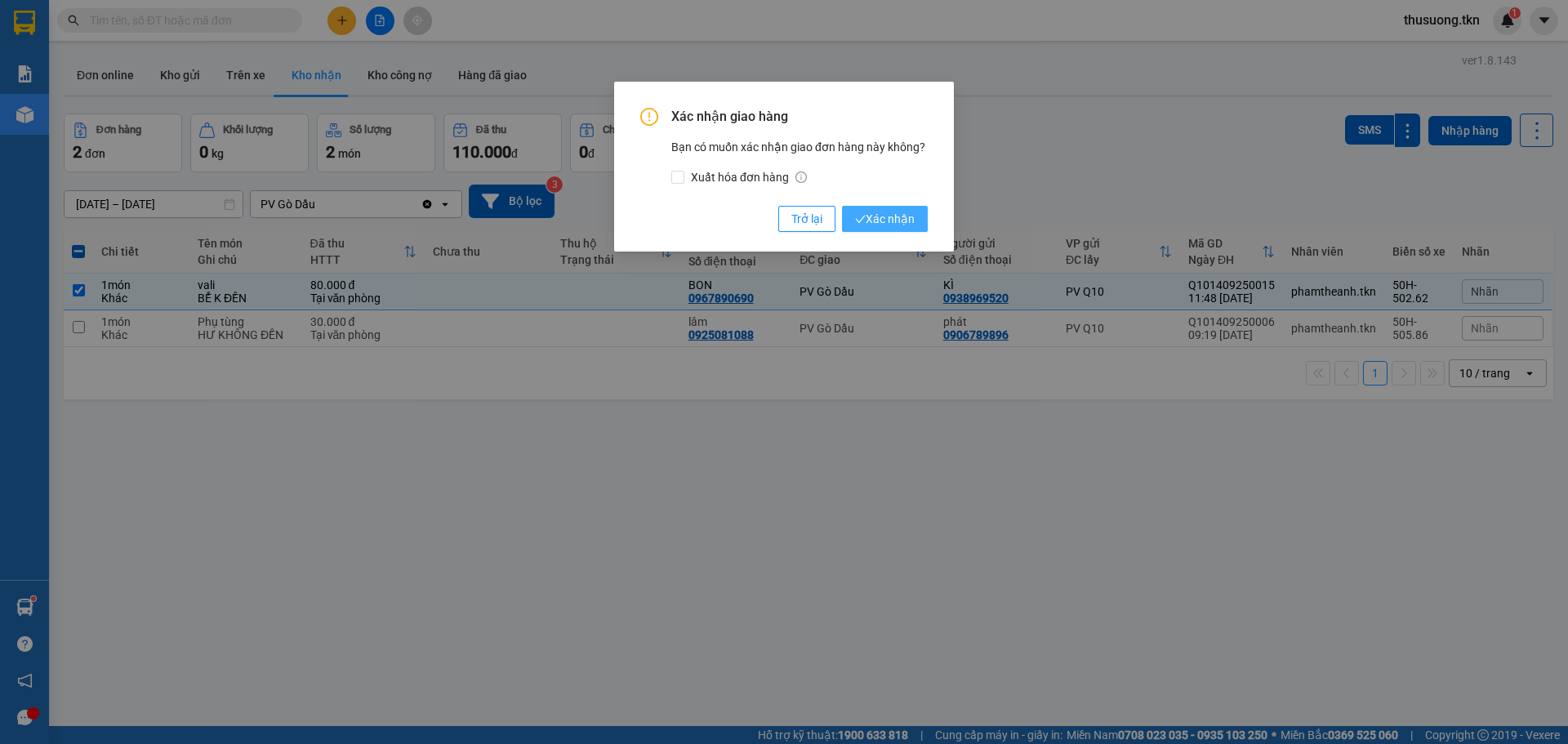
click at [880, 215] on span "Xác nhận" at bounding box center [885, 219] width 59 height 18
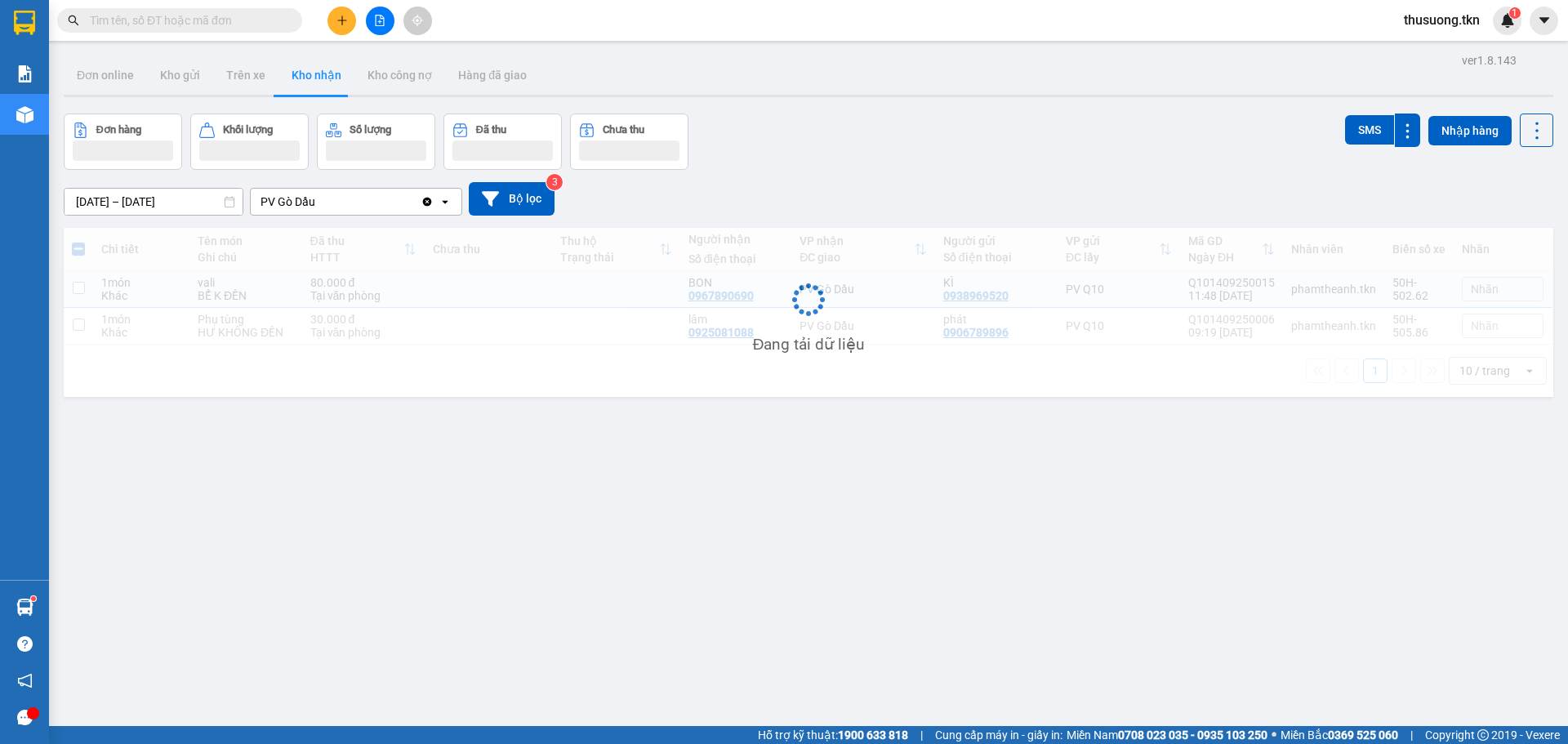
checkbox input "false"
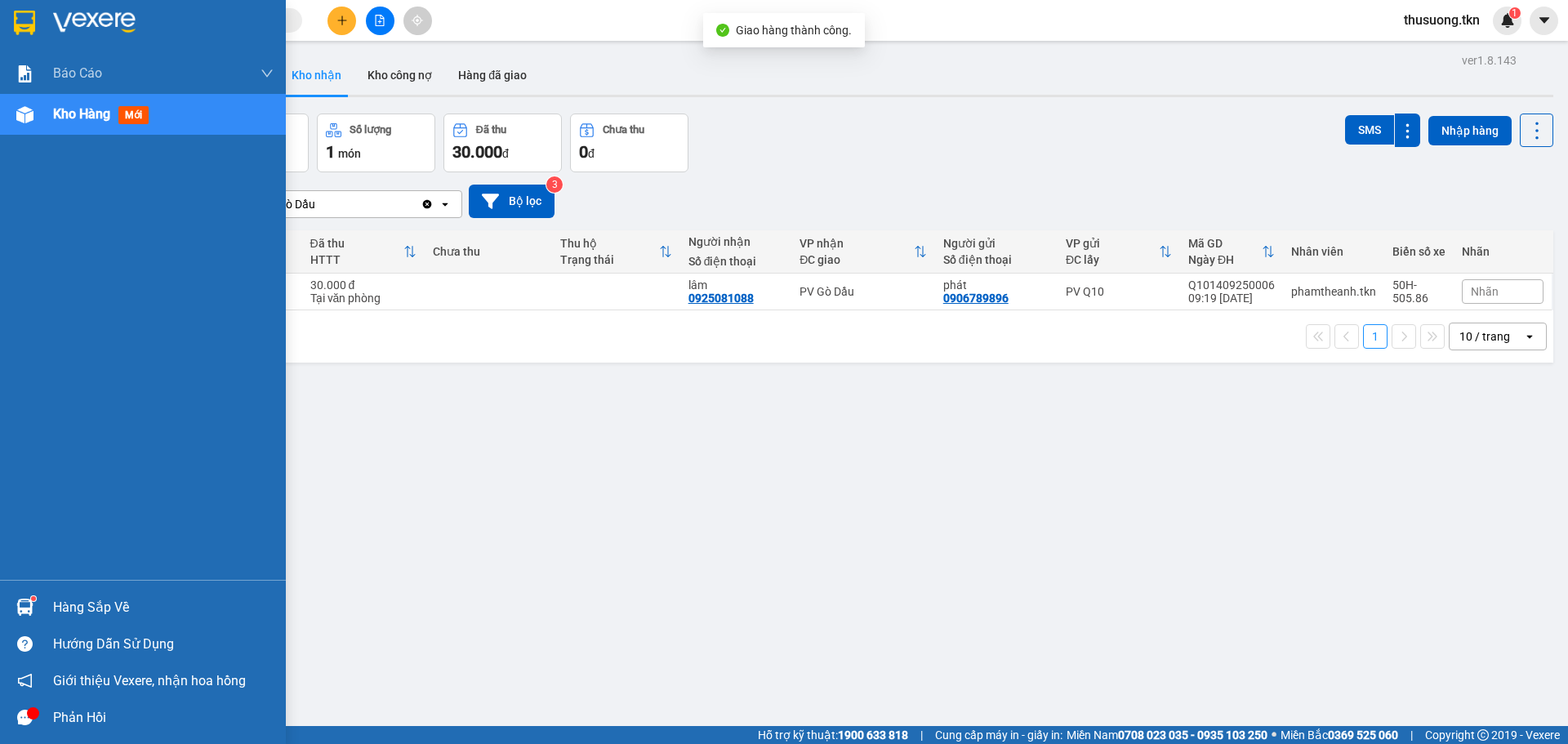
click at [52, 596] on div "Hàng sắp về" at bounding box center [142, 606] width 286 height 37
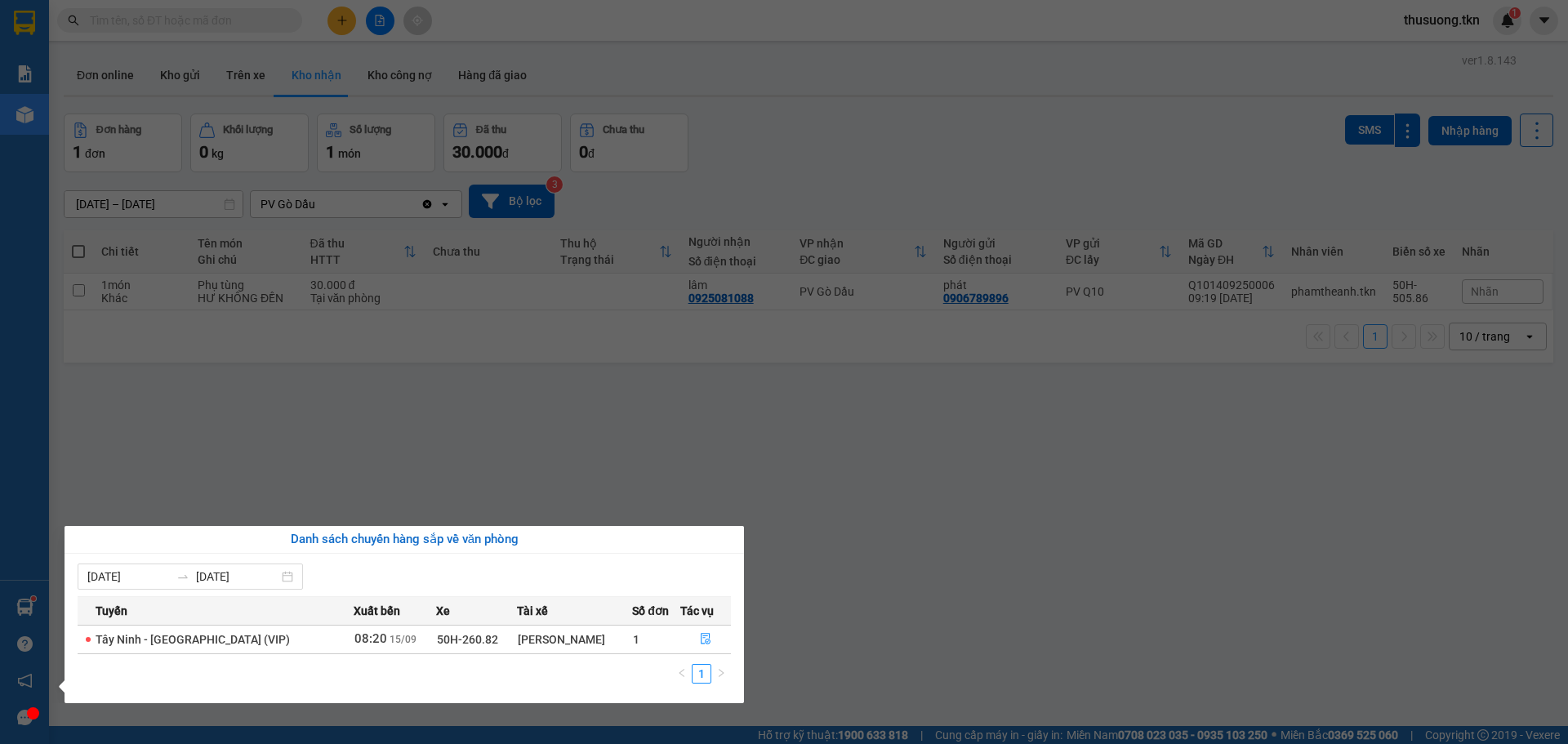
click at [32, 710] on div at bounding box center [33, 713] width 13 height 13
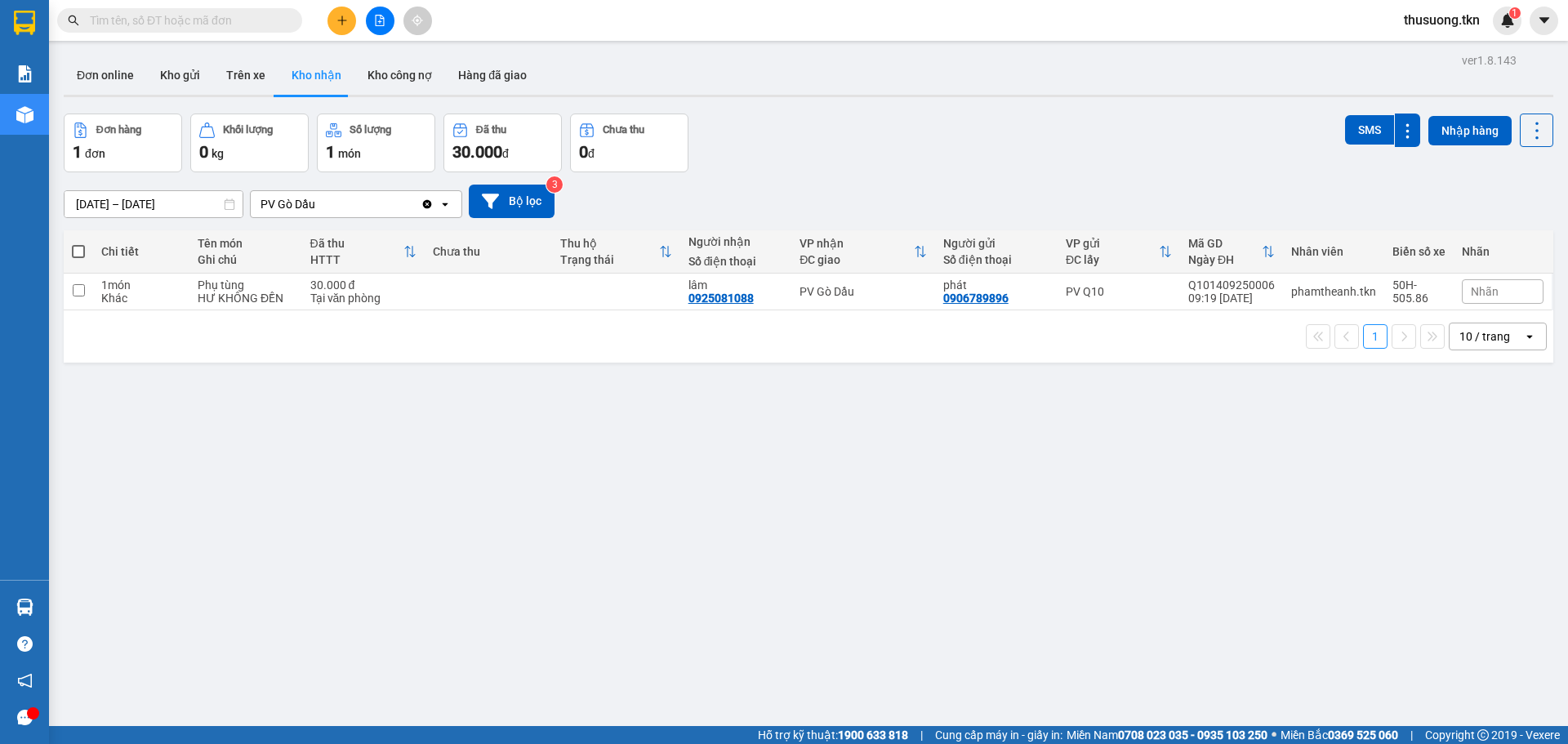
click at [28, 715] on div at bounding box center [33, 713] width 13 height 13
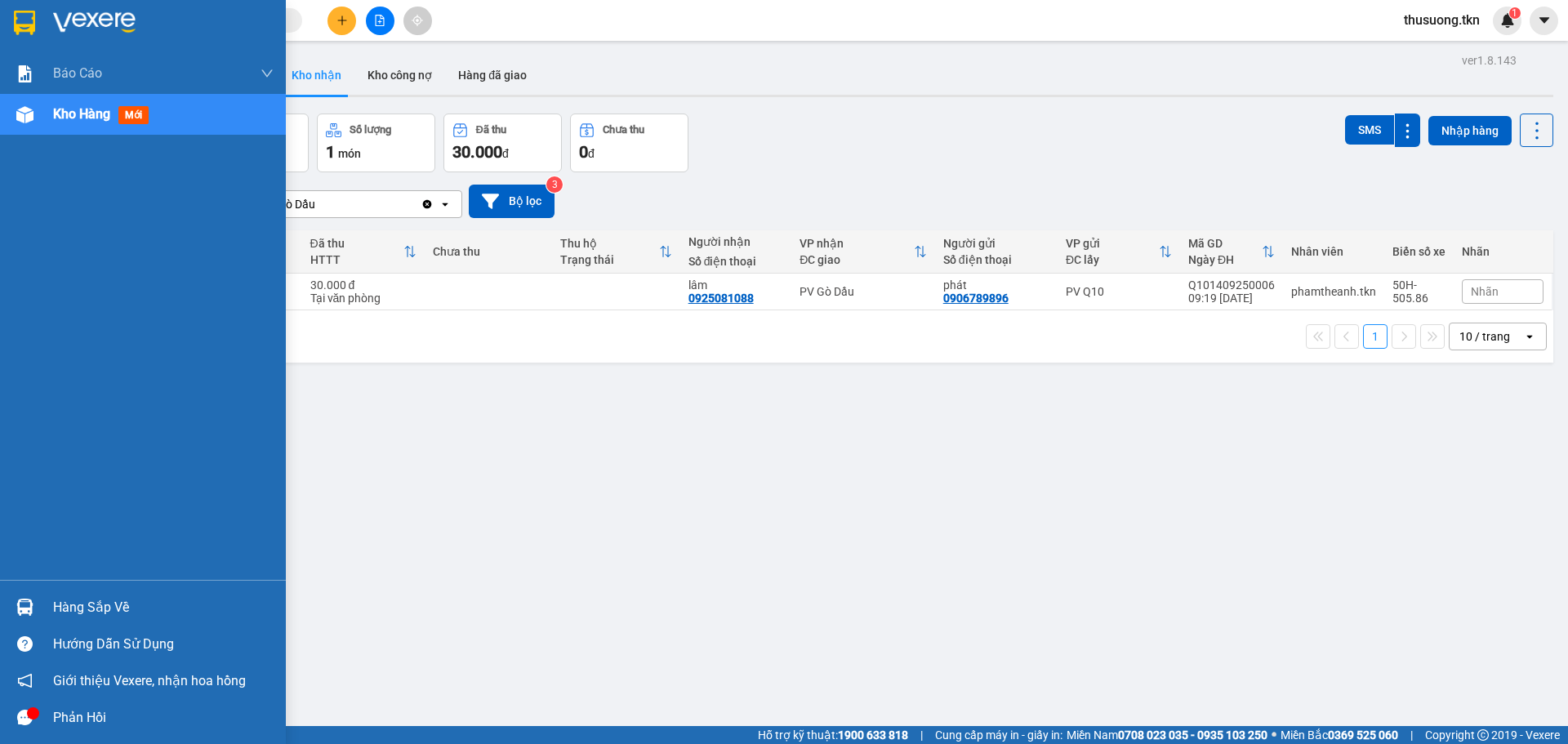
click at [23, 715] on icon "message" at bounding box center [24, 717] width 15 height 15
click at [83, 712] on div "Phản hồi" at bounding box center [163, 717] width 221 height 24
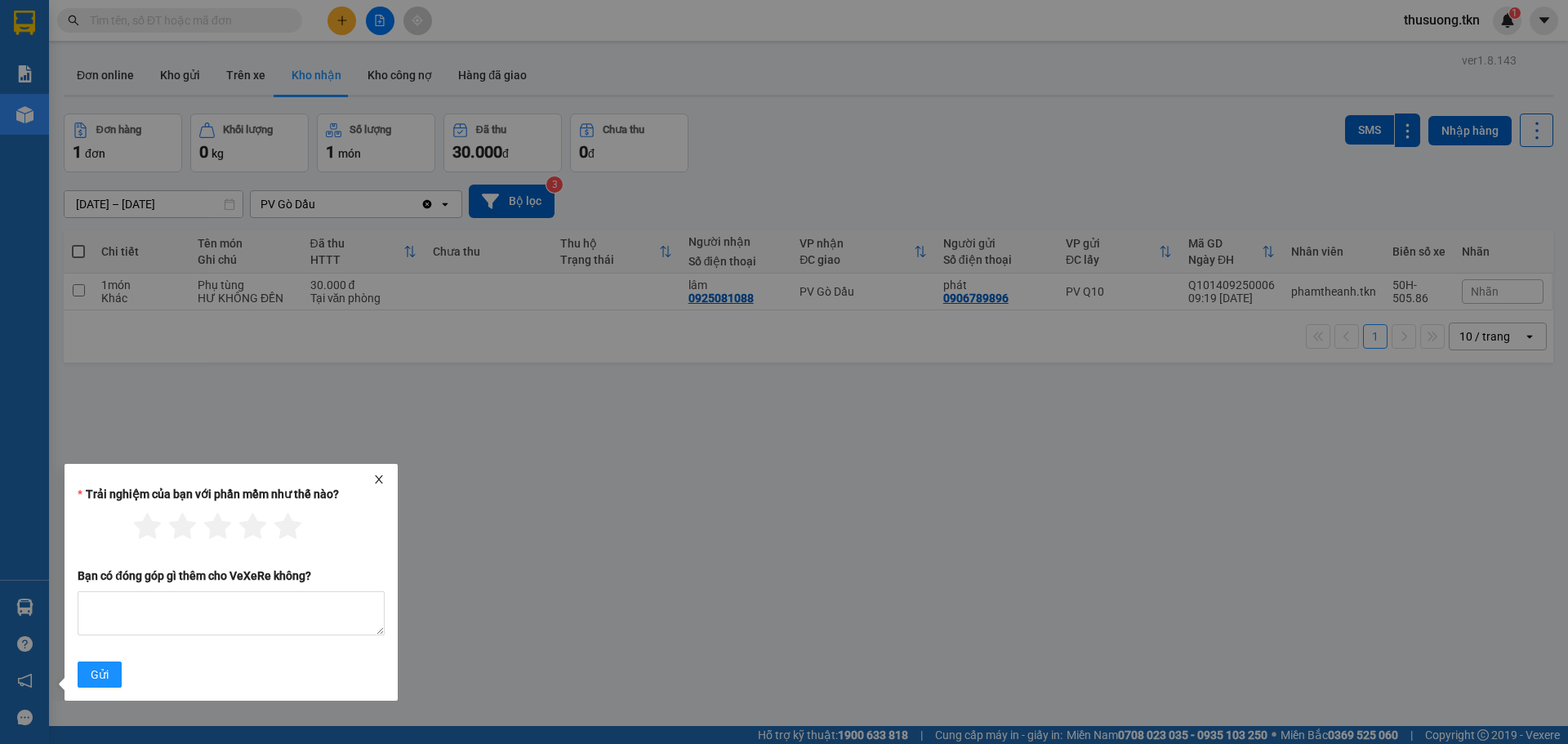
click at [98, 495] on label "Trải nghiệm của bạn với phần mềm như thế nào?" at bounding box center [207, 494] width 260 height 14
click at [387, 484] on div at bounding box center [231, 479] width 320 height 12
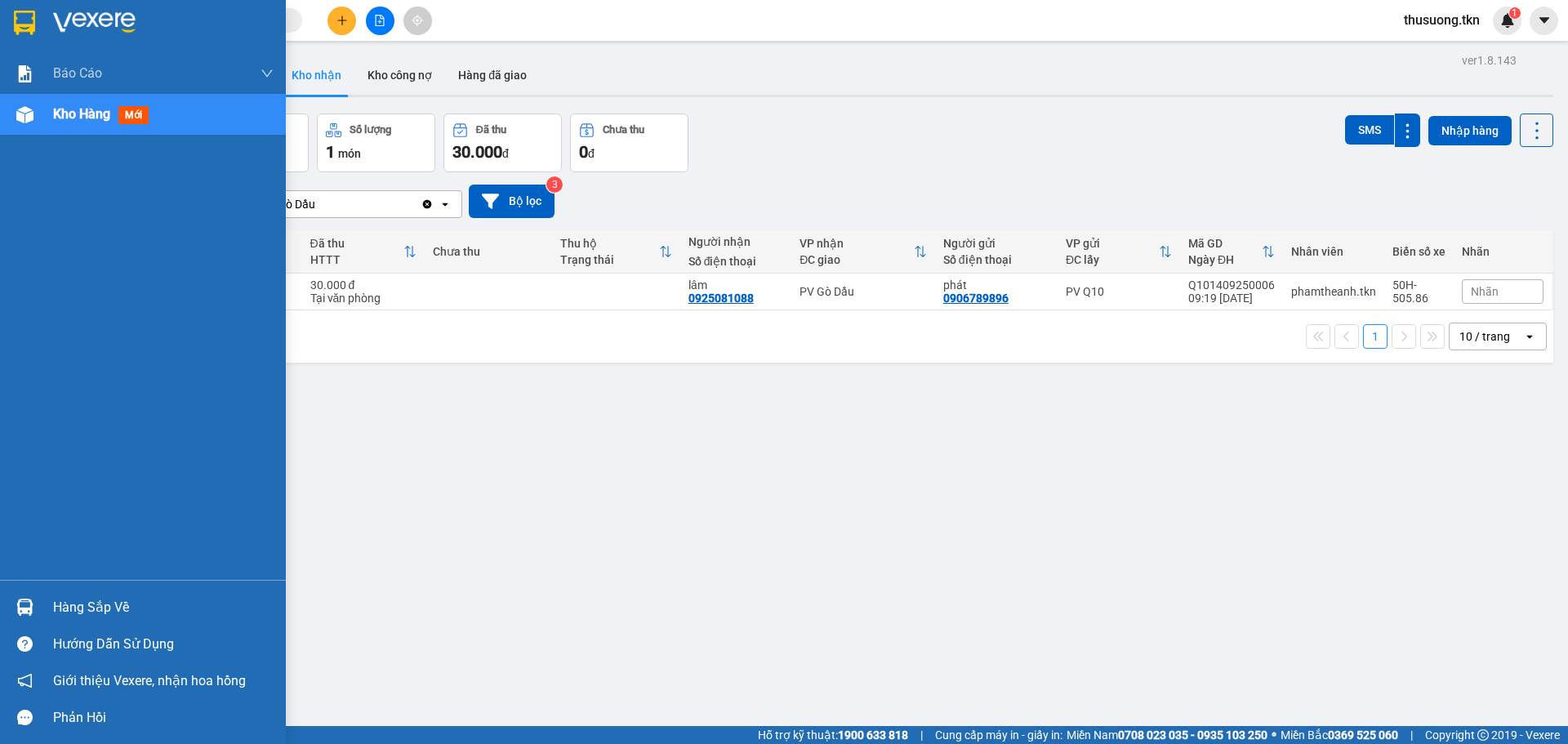
click at [62, 716] on div "Phản hồi" at bounding box center [163, 717] width 221 height 24
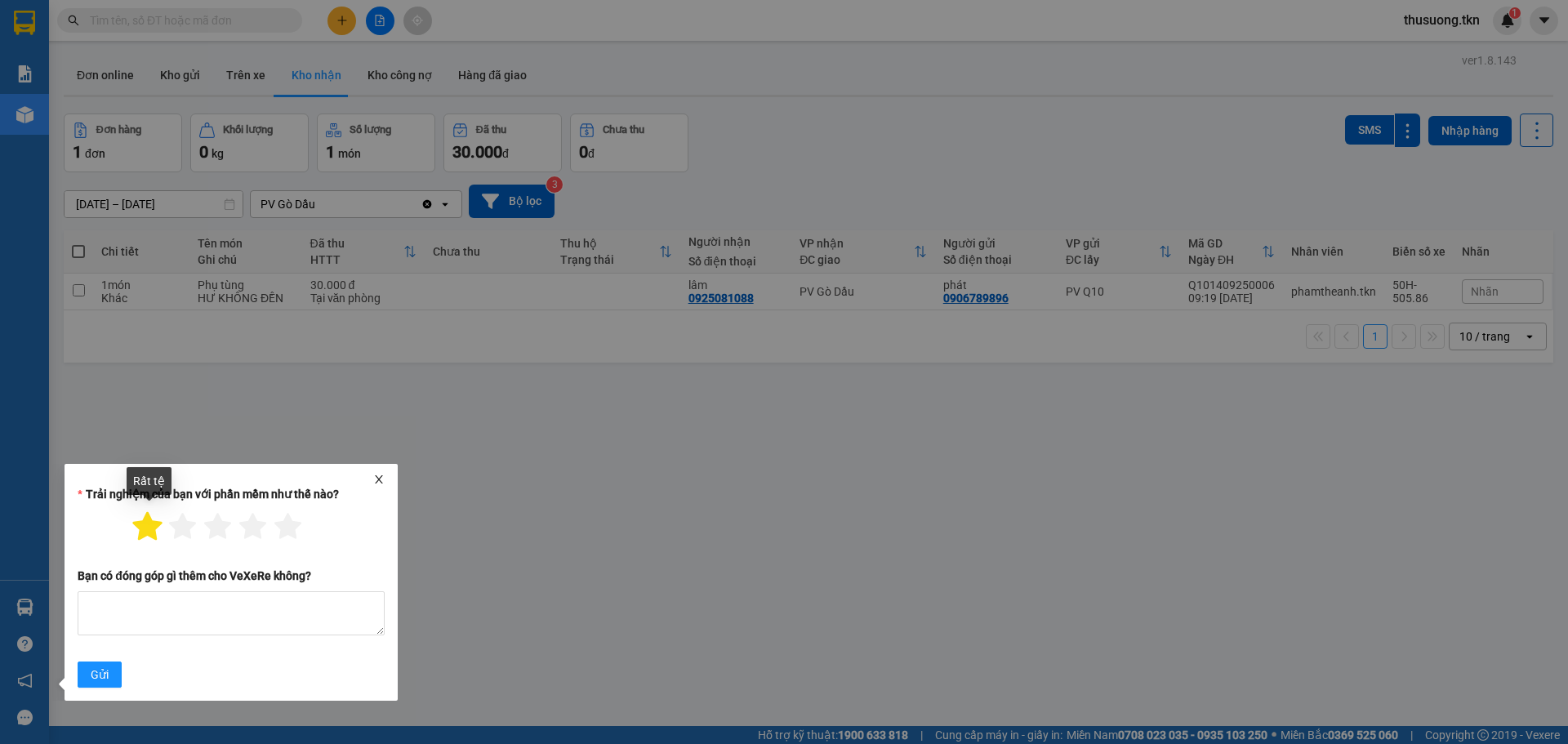
click at [141, 527] on icon "star" at bounding box center [148, 526] width 30 height 29
click at [178, 532] on icon "star" at bounding box center [183, 526] width 30 height 29
click at [207, 529] on icon "star" at bounding box center [218, 526] width 30 height 29
click at [255, 529] on icon "star" at bounding box center [253, 526] width 30 height 29
click at [297, 529] on icon "star" at bounding box center [288, 526] width 30 height 29
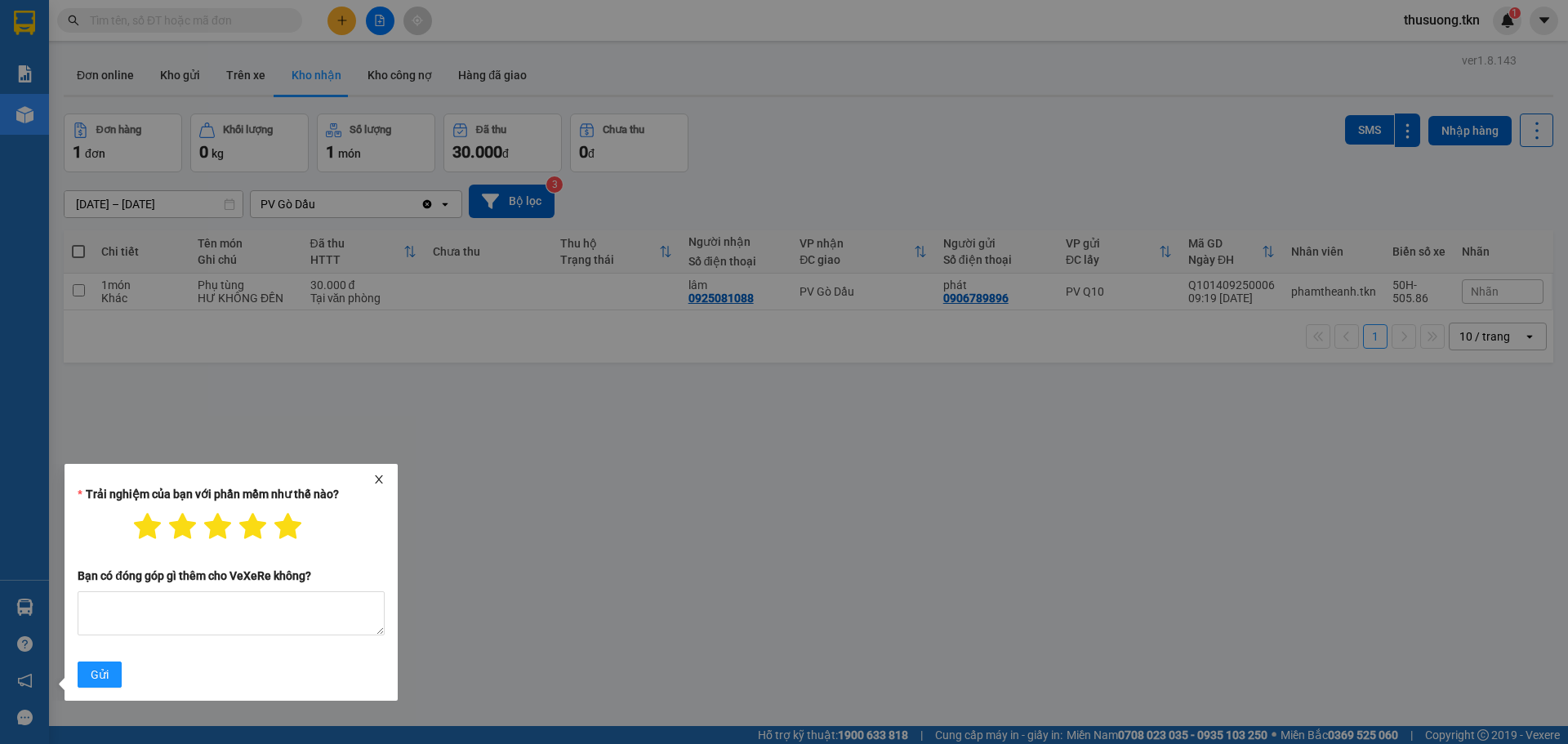
click at [379, 483] on icon "close" at bounding box center [378, 479] width 12 height 12
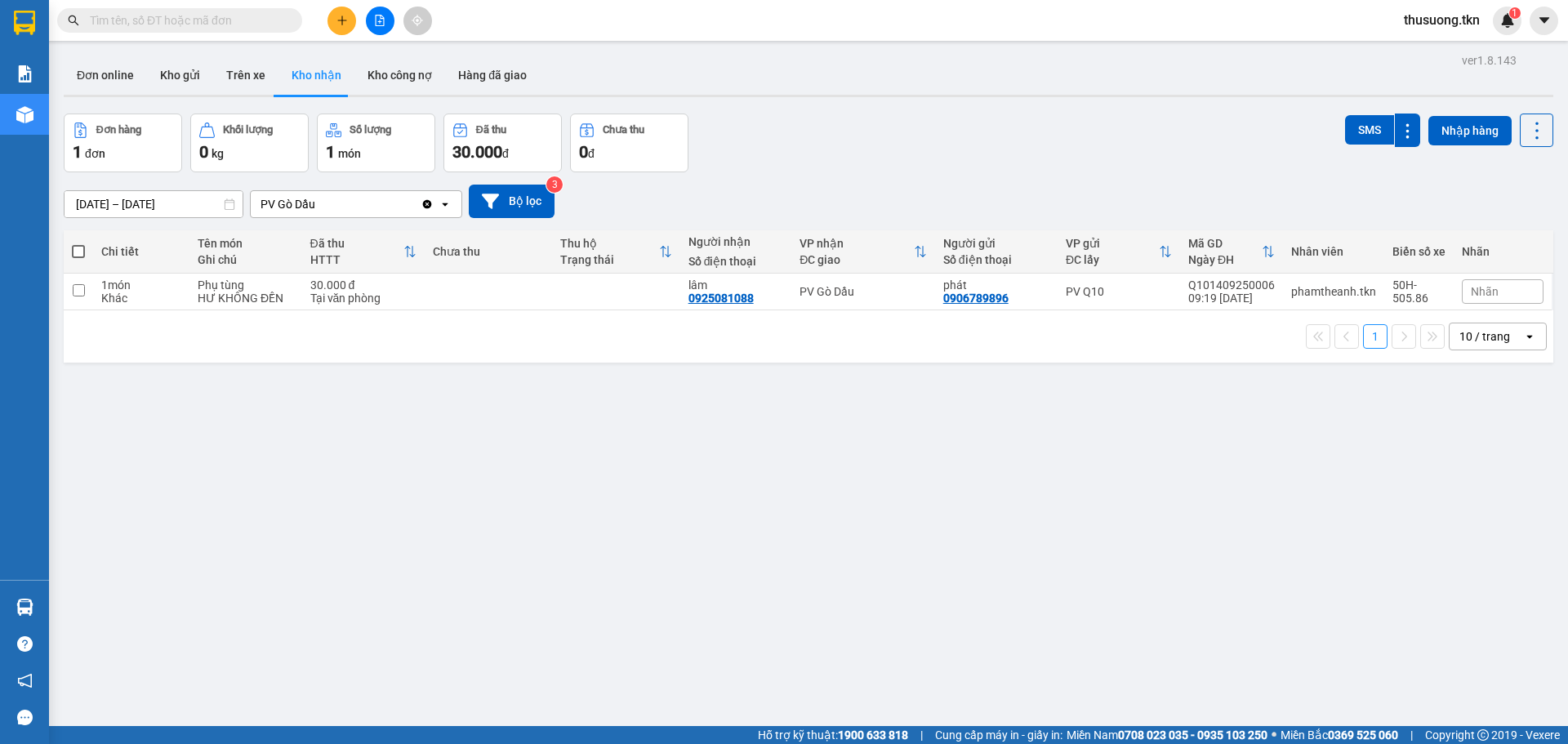
drag, startPoint x: 628, startPoint y: 567, endPoint x: 623, endPoint y: 549, distance: 18.7
click at [630, 565] on div "ver 1.8.143 Đơn online Kho gửi Trên xe Kho nhận Kho công nợ Hàng đã giao Đơn hà…" at bounding box center [808, 421] width 1503 height 744
click at [172, 72] on button "Kho gửi" at bounding box center [179, 76] width 66 height 40
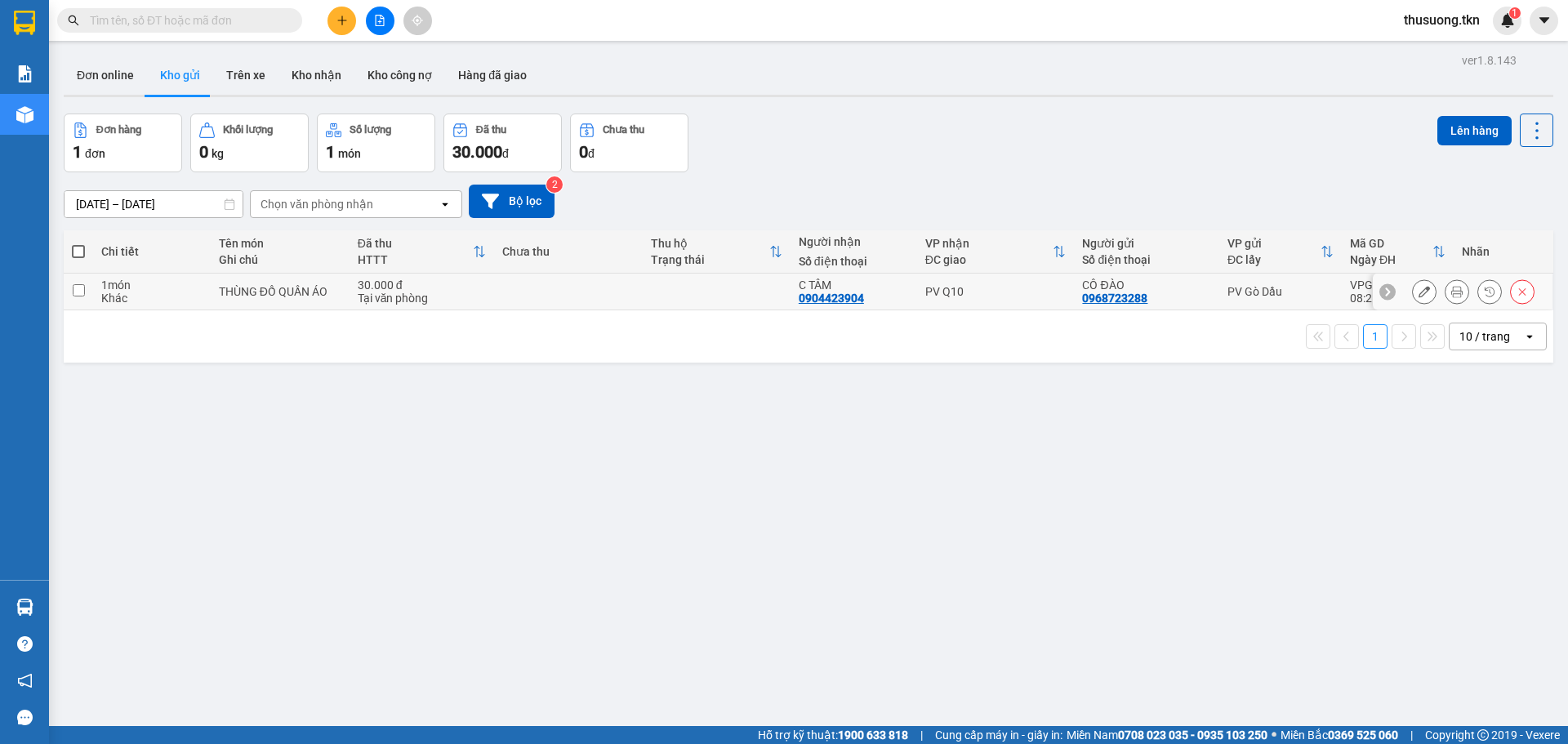
click at [74, 285] on input "checkbox" at bounding box center [79, 290] width 13 height 13
checkbox input "true"
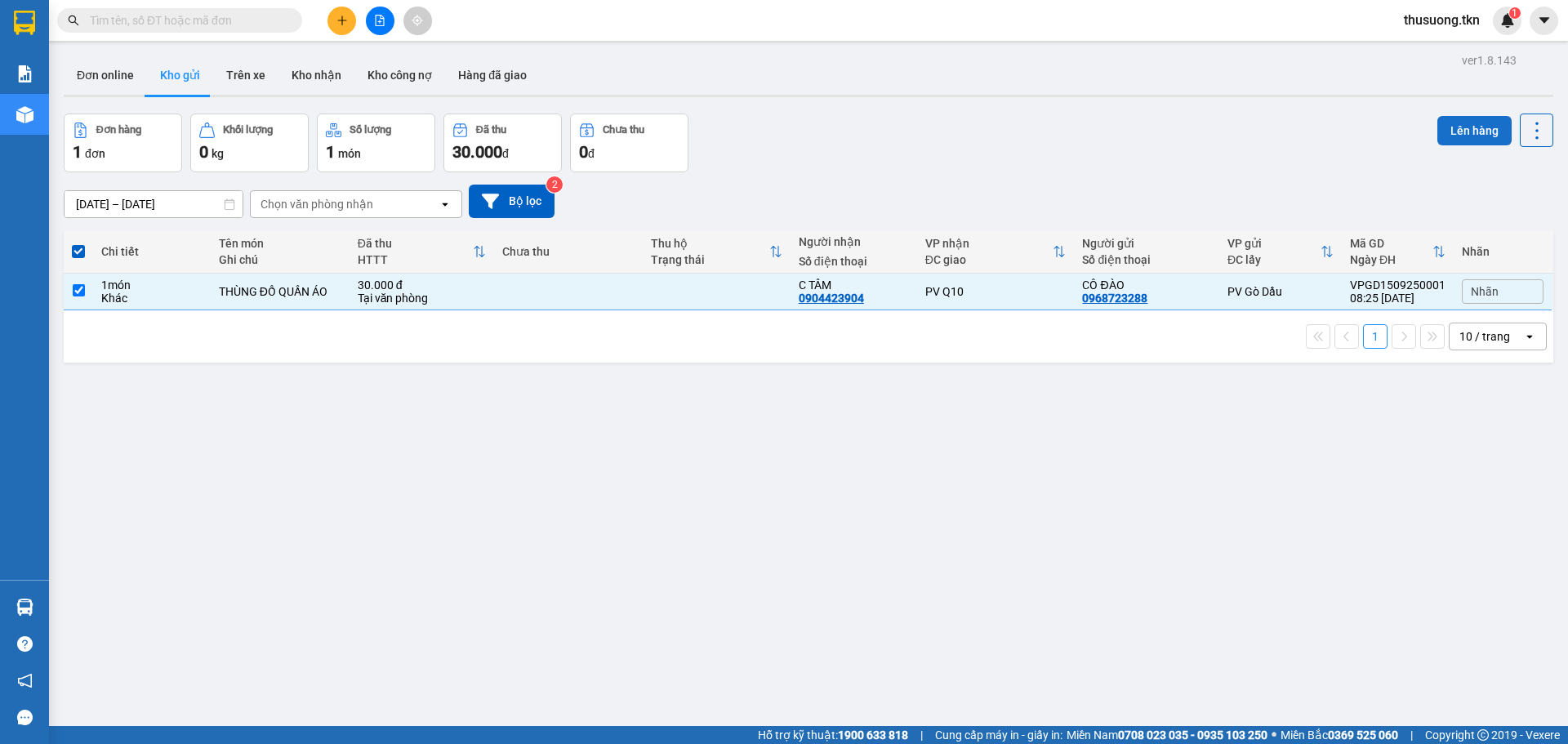
click at [1451, 130] on button "Lên hàng" at bounding box center [1474, 131] width 74 height 30
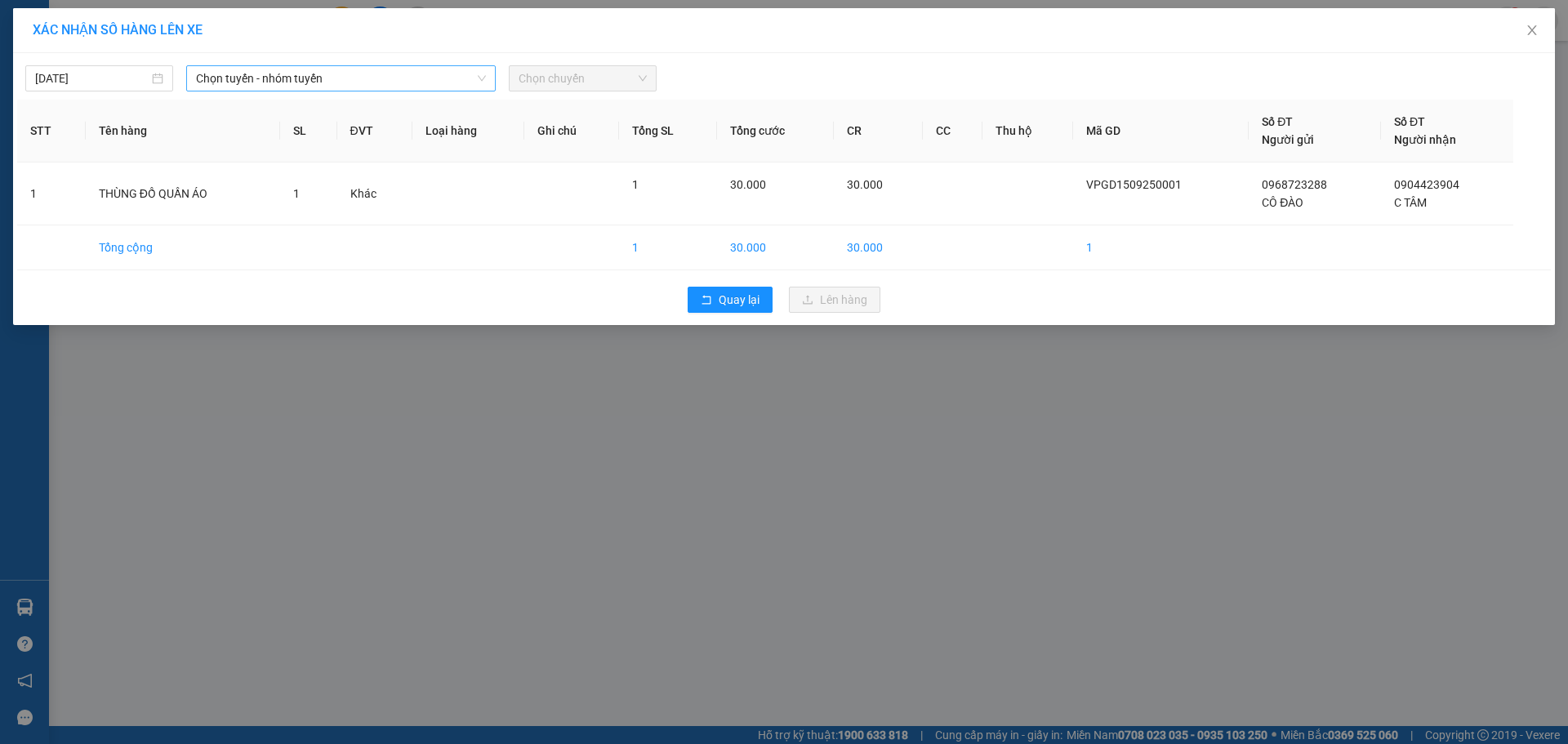
click at [296, 74] on span "Chọn tuyến - nhóm tuyến" at bounding box center [342, 77] width 290 height 24
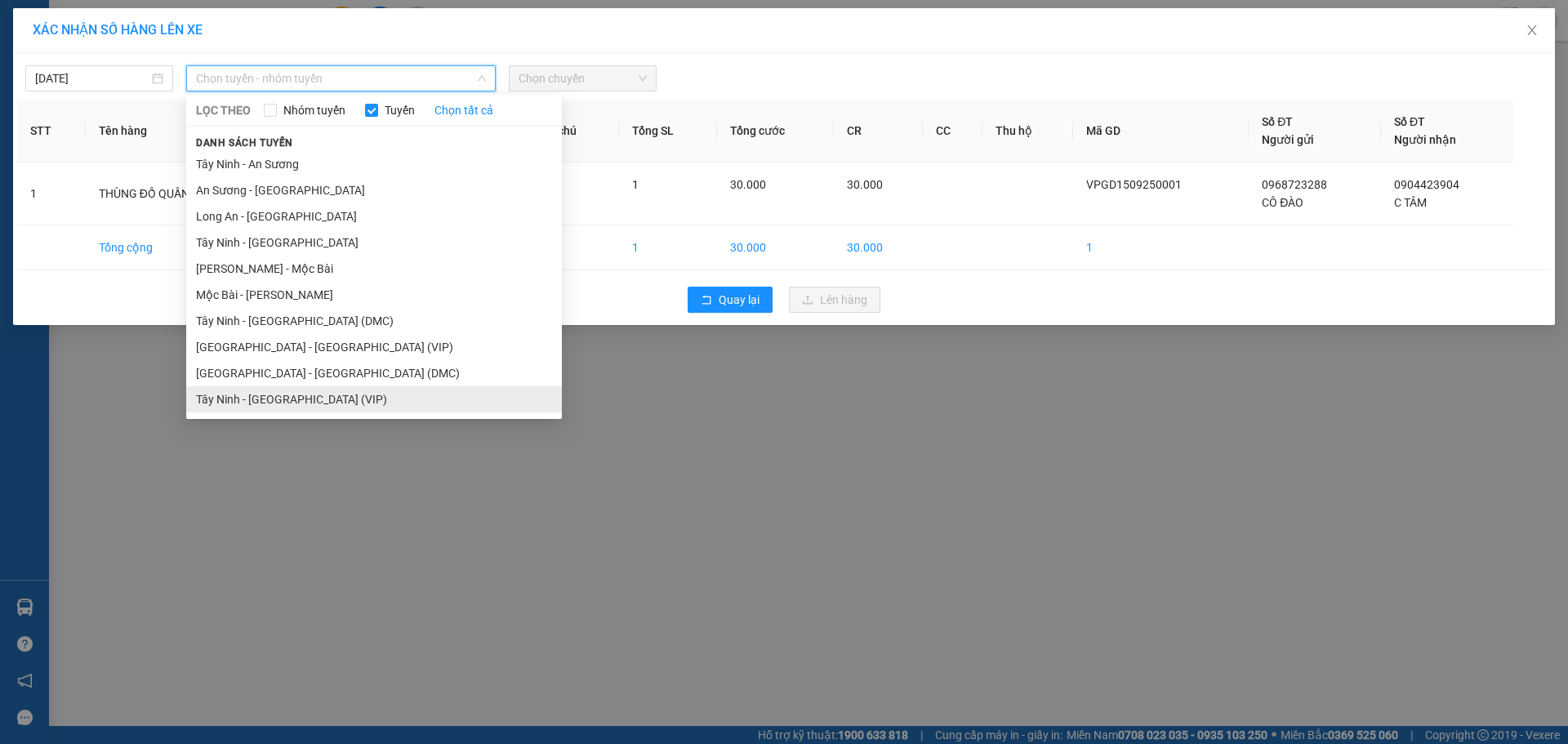
click at [250, 394] on li "Tây Ninh - [GEOGRAPHIC_DATA] (VIP)" at bounding box center [374, 399] width 376 height 26
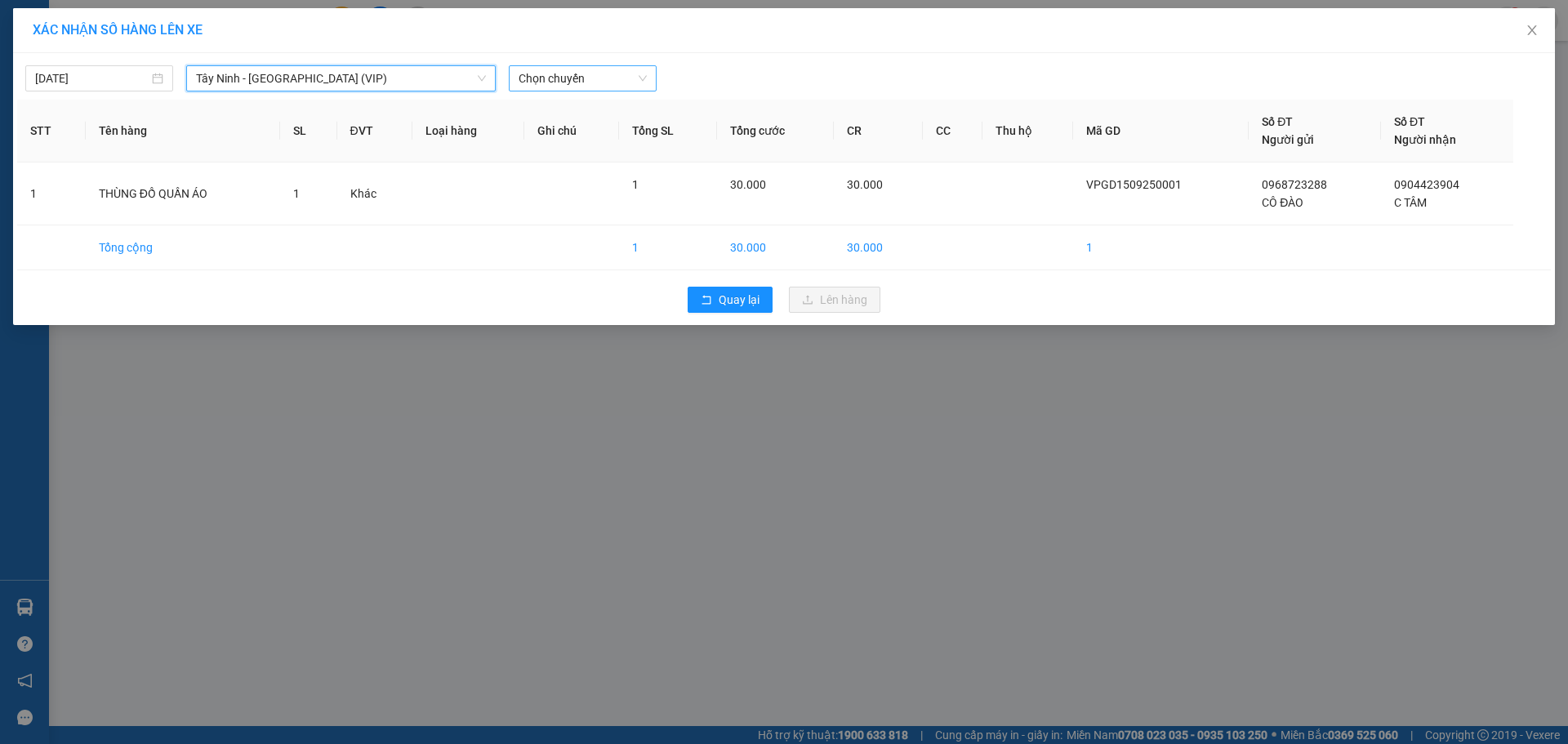
drag, startPoint x: 585, startPoint y: 77, endPoint x: 579, endPoint y: 32, distance: 45.4
click at [585, 77] on span "Chọn chuyến" at bounding box center [582, 77] width 128 height 24
type input "6082"
click at [609, 138] on div "08:20 - 50H-260.82" at bounding box center [581, 137] width 127 height 18
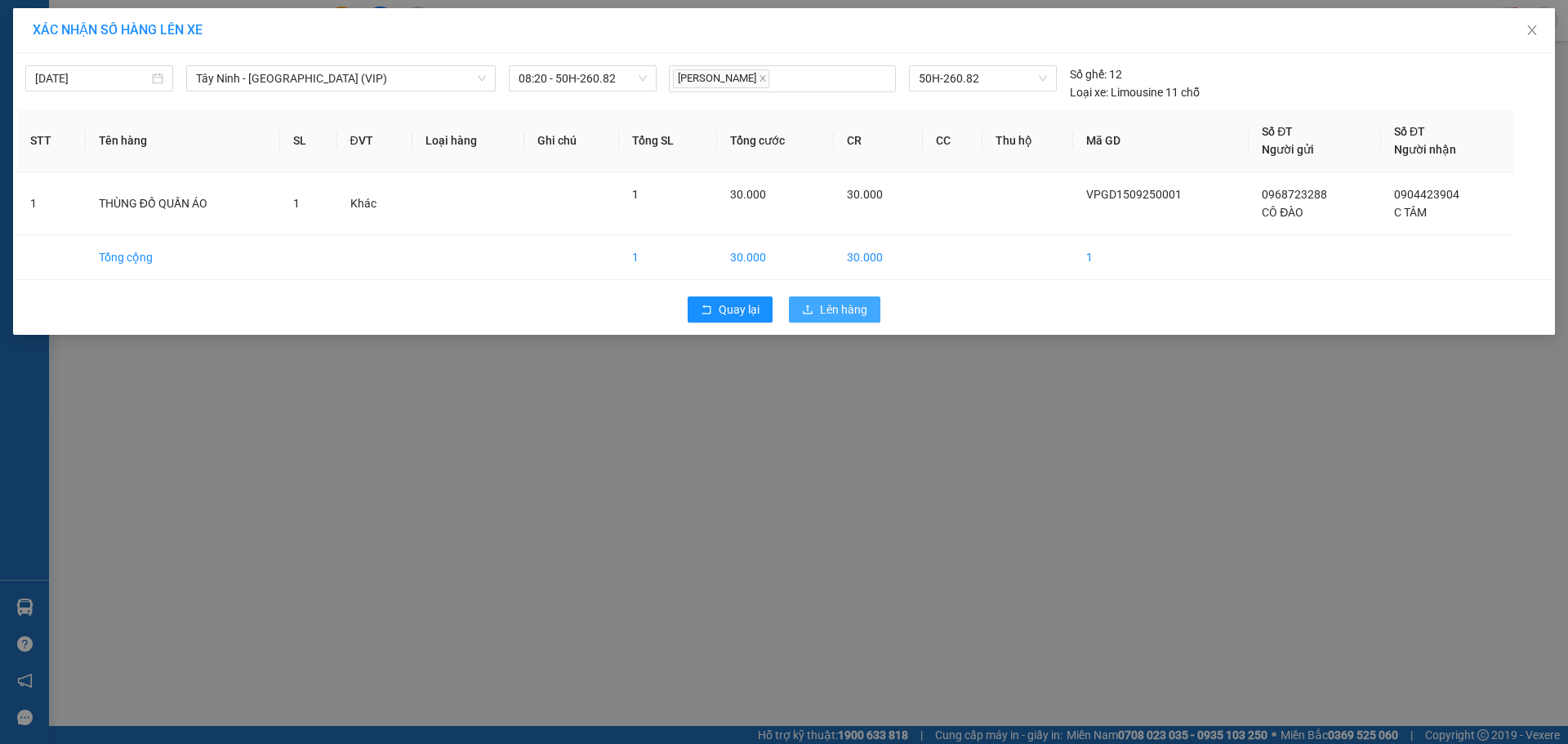
click at [871, 313] on button "Lên hàng" at bounding box center [834, 309] width 92 height 26
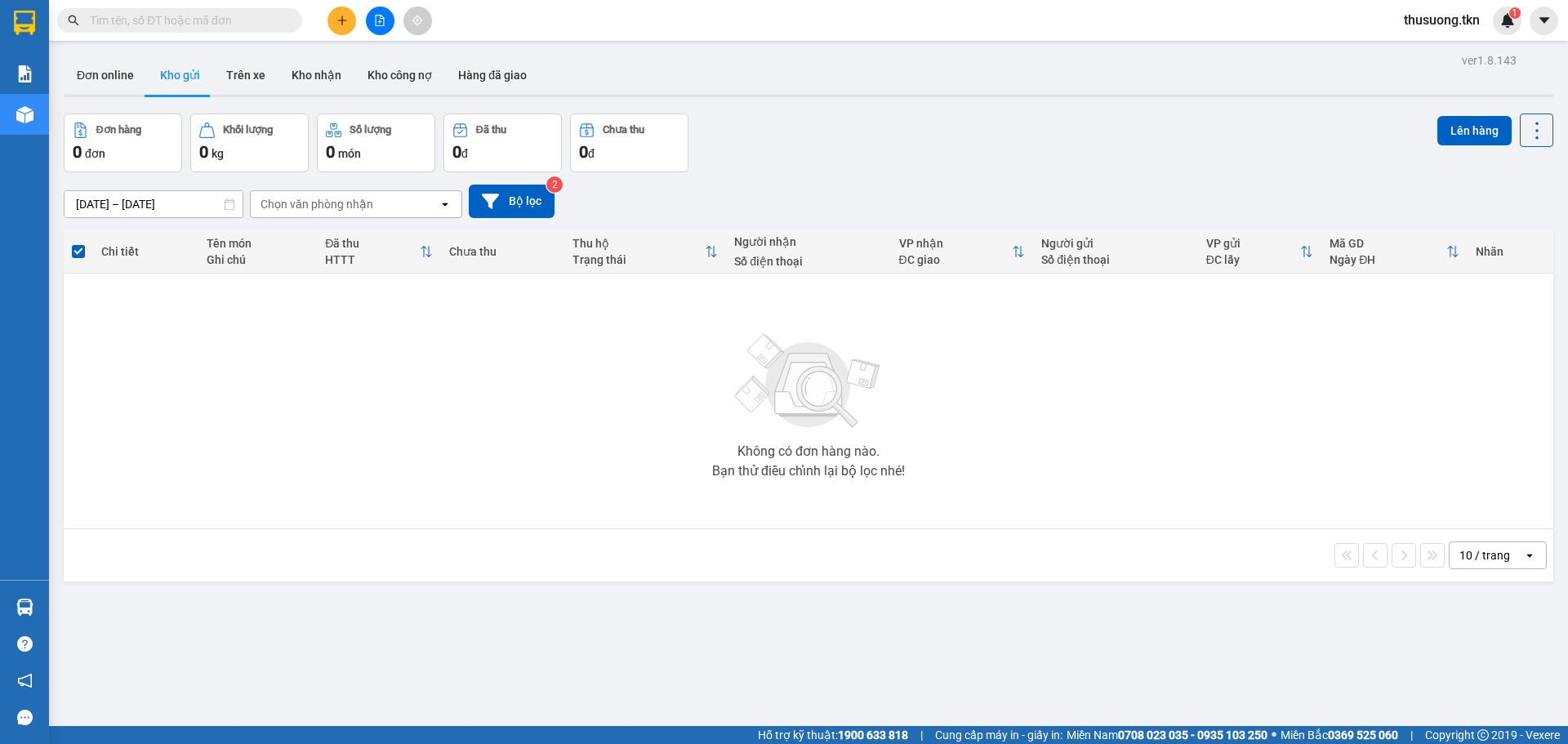
click at [646, 459] on div "Không có đơn hàng nào. Bạn thử điều chỉnh lại bộ lọc nhé!" at bounding box center [808, 401] width 1473 height 245
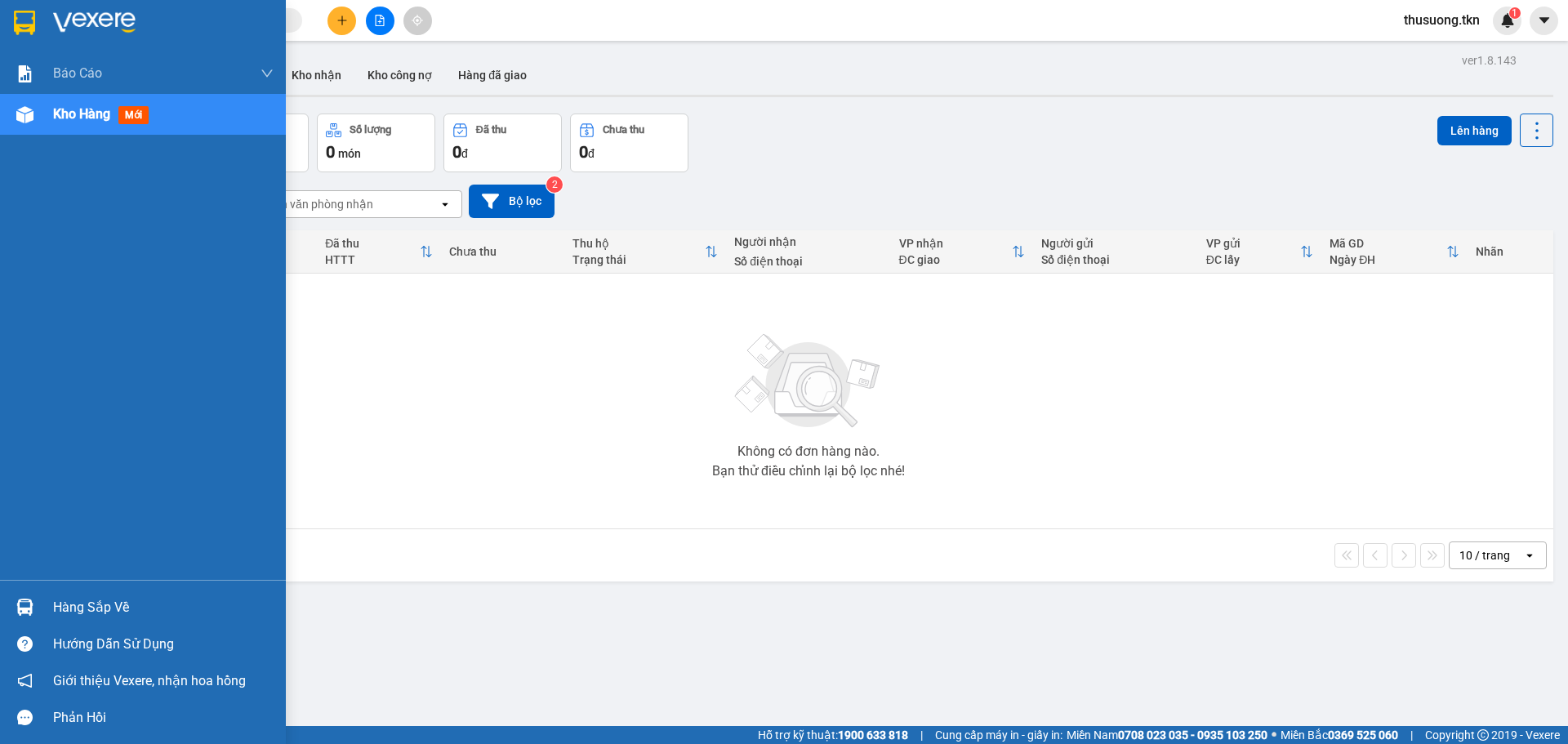
click at [114, 606] on div "Hàng sắp về" at bounding box center [163, 607] width 221 height 24
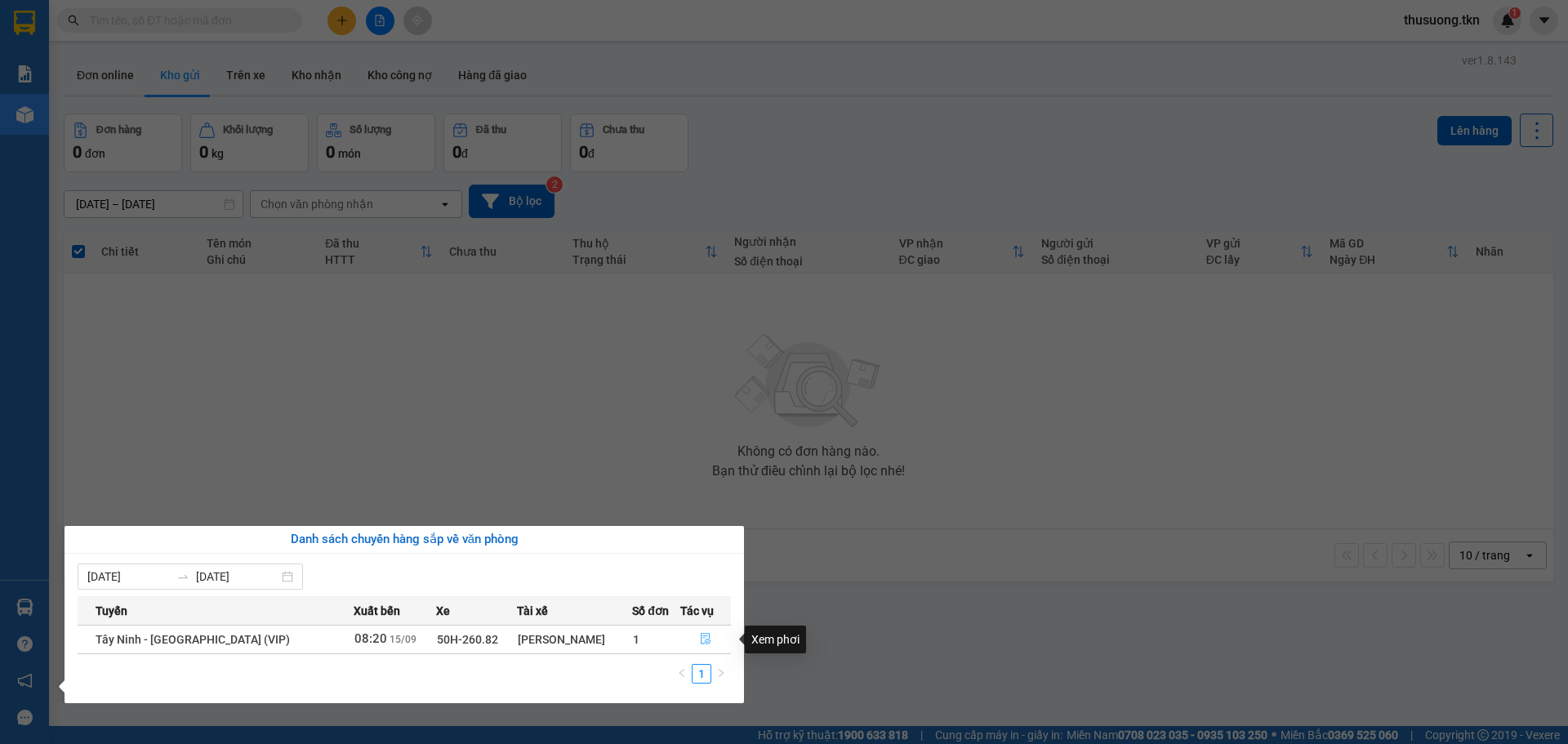
click at [700, 637] on icon "file-done" at bounding box center [706, 638] width 12 height 12
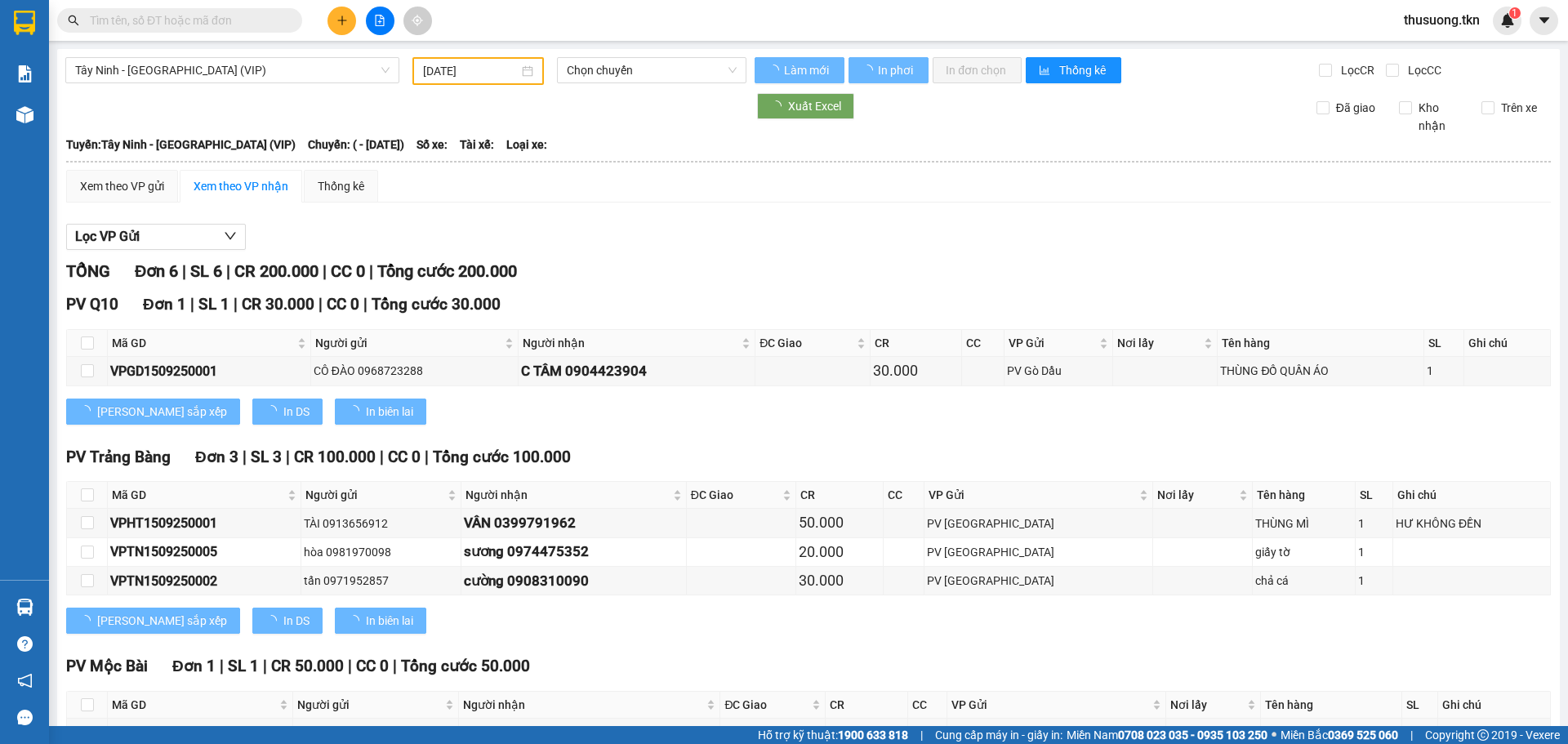
type input "[DATE]"
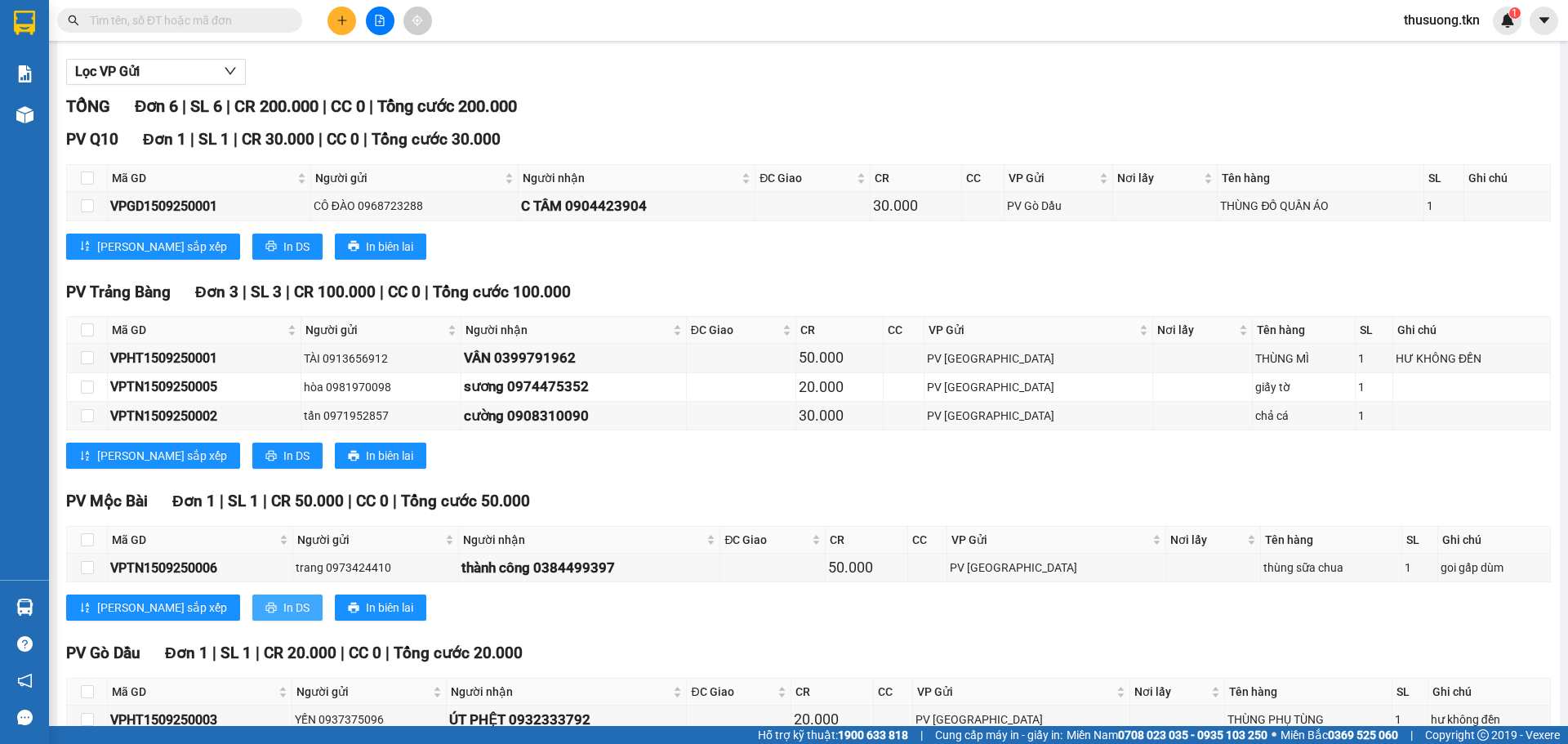
scroll to position [256, 0]
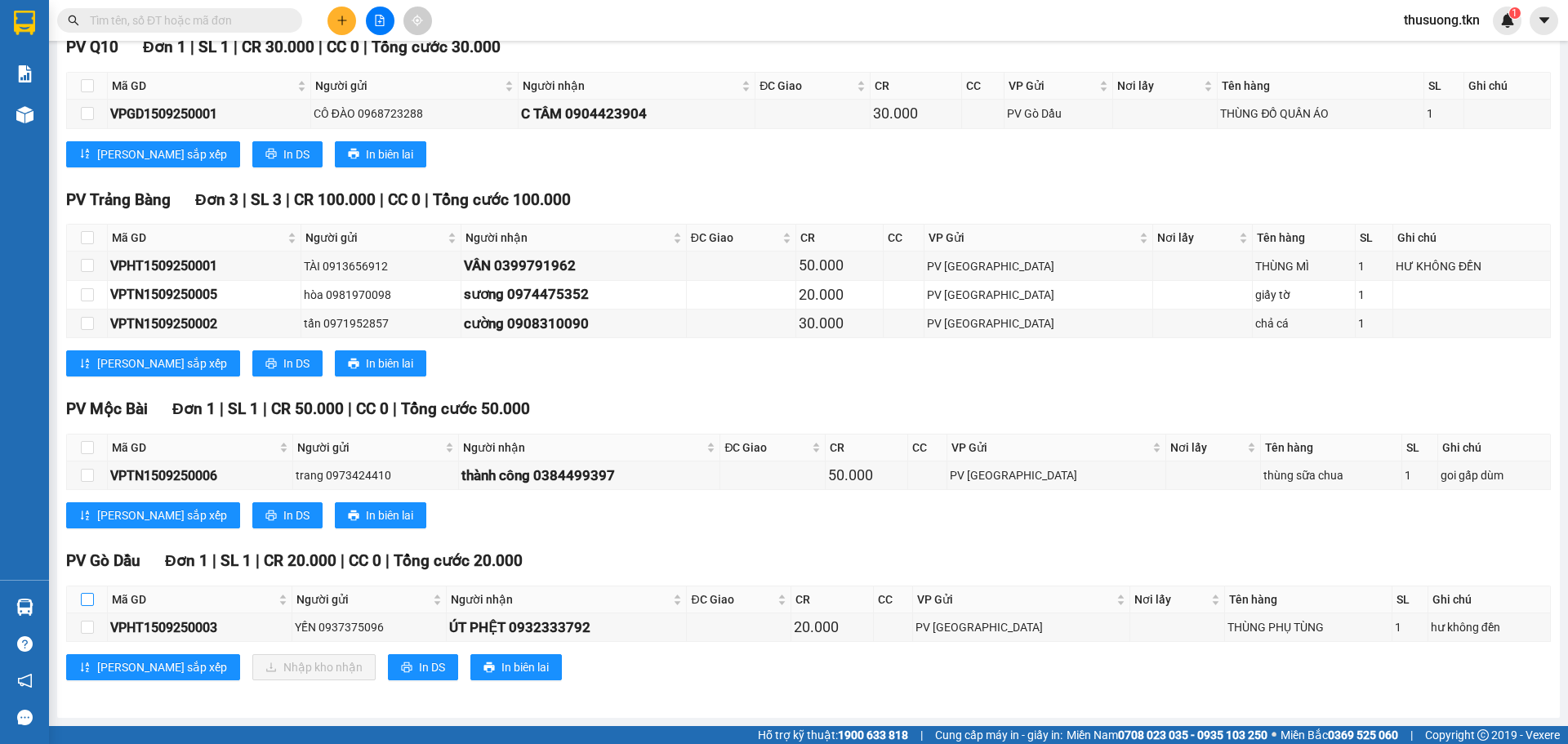
click at [90, 606] on label at bounding box center [87, 599] width 14 height 18
click at [90, 605] on input "checkbox" at bounding box center [87, 599] width 14 height 14
checkbox input "true"
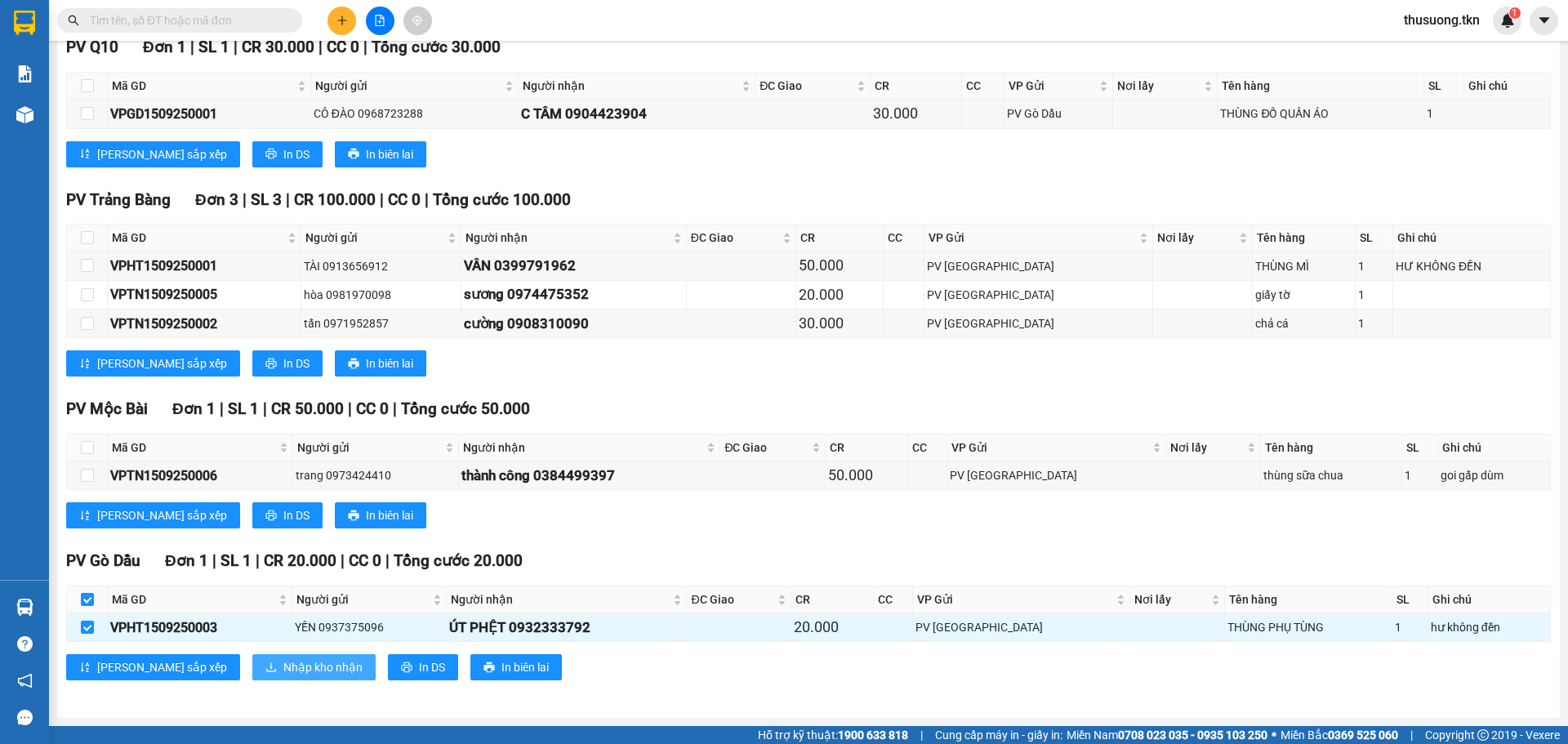
click at [283, 675] on span "Nhập kho nhận" at bounding box center [323, 667] width 79 height 18
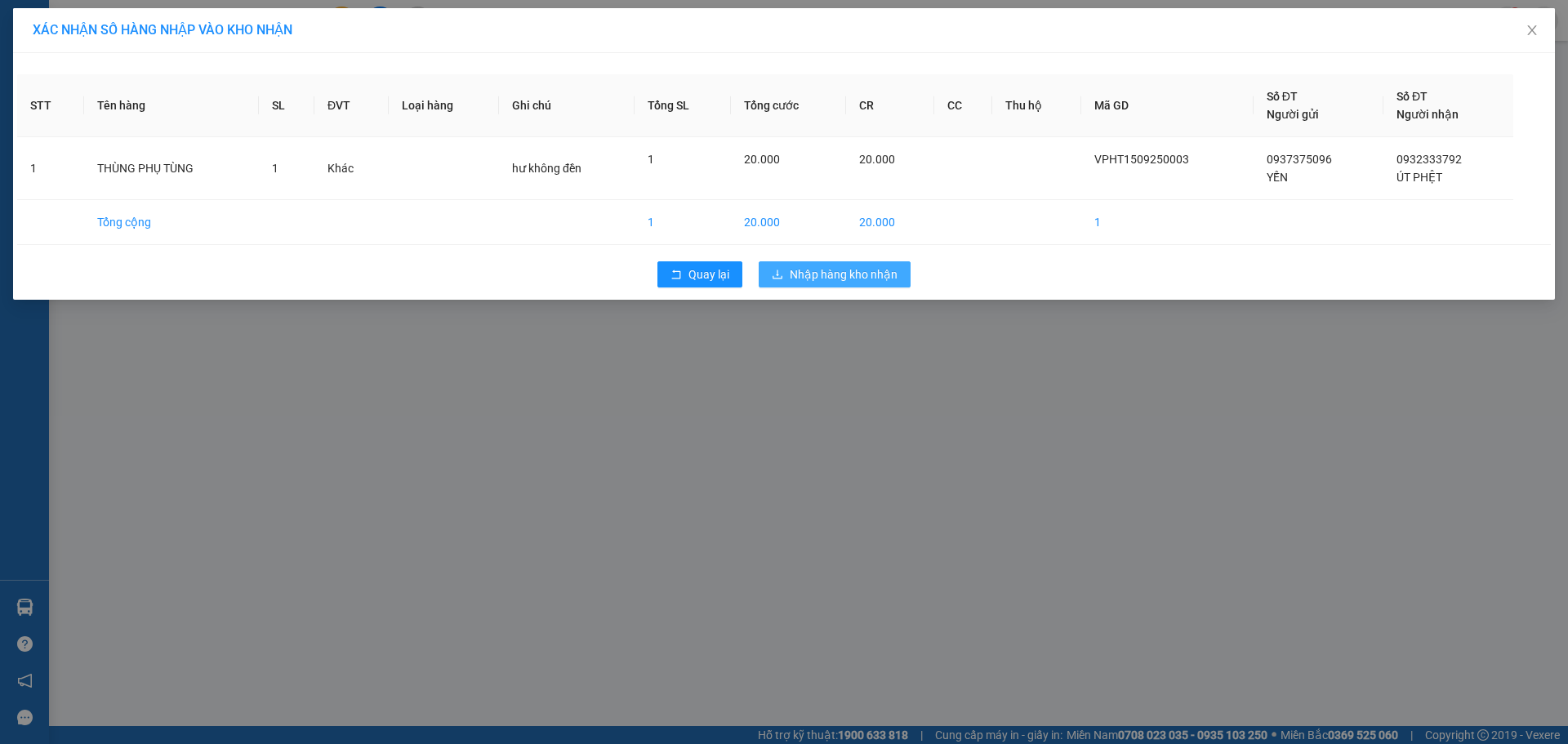
click at [851, 269] on span "Nhập hàng kho nhận" at bounding box center [843, 275] width 108 height 18
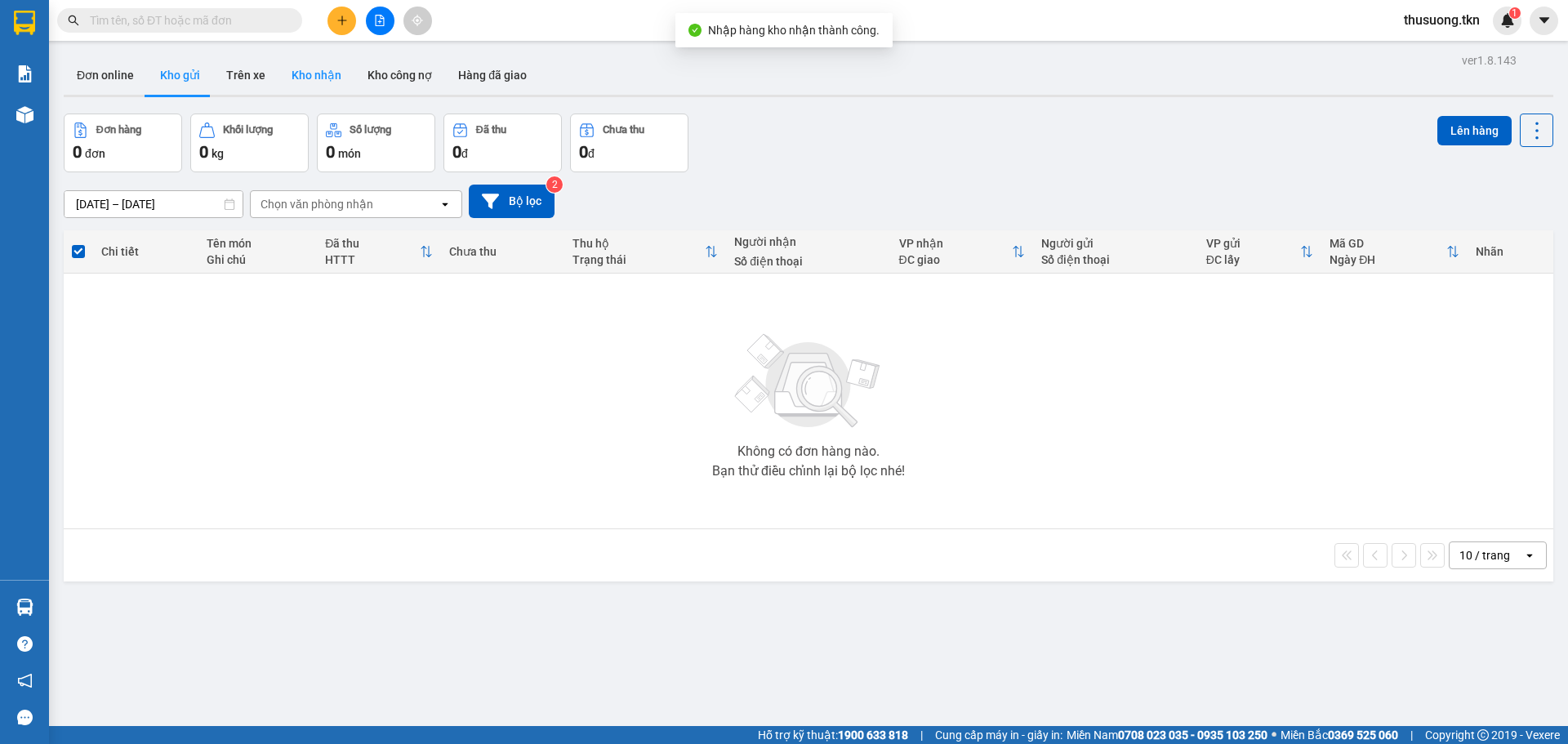
click at [312, 65] on button "Kho nhận" at bounding box center [316, 76] width 76 height 40
